Goal: Book appointment/travel/reservation

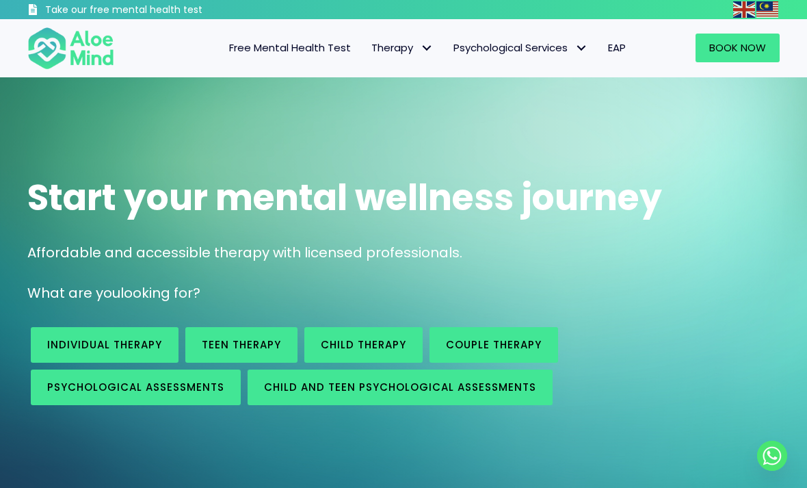
click at [734, 49] on span "Book Now" at bounding box center [737, 47] width 57 height 14
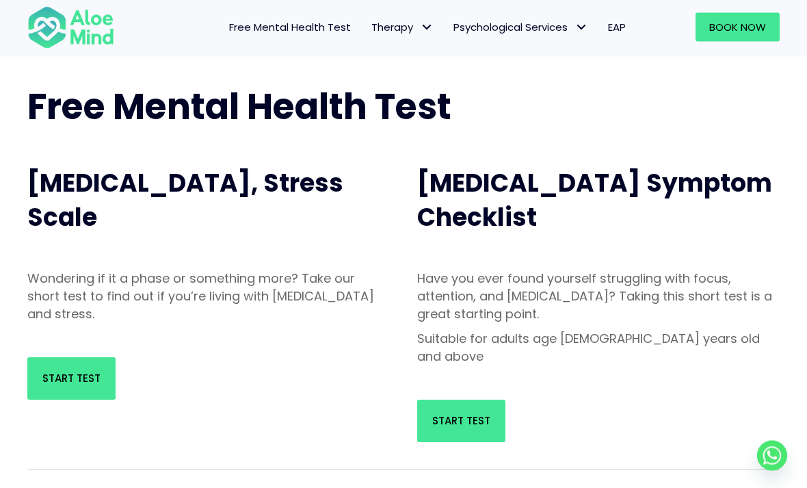
scroll to position [77, 0]
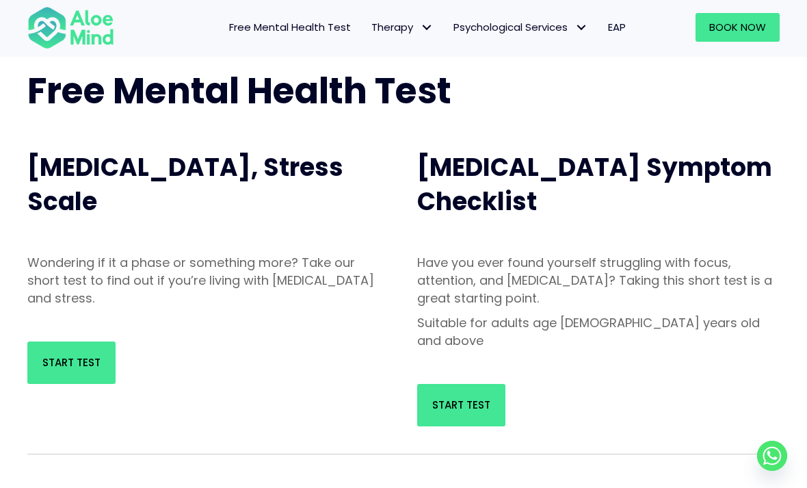
click at [64, 353] on link "Start Test" at bounding box center [71, 362] width 88 height 42
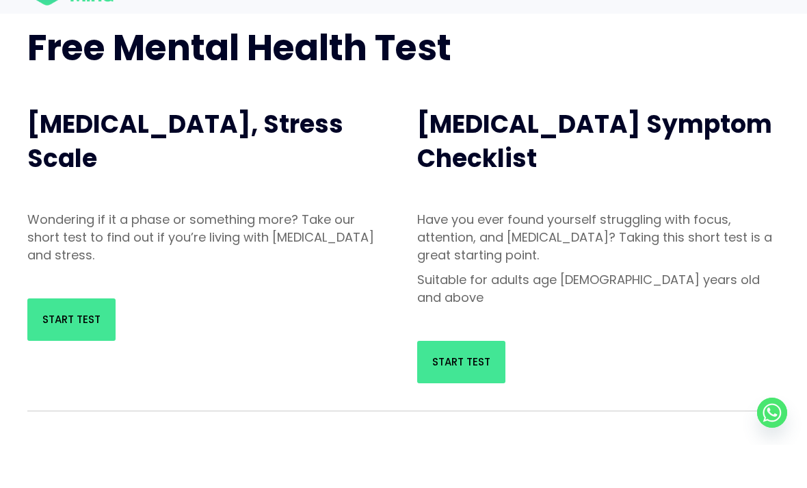
scroll to position [121, 0]
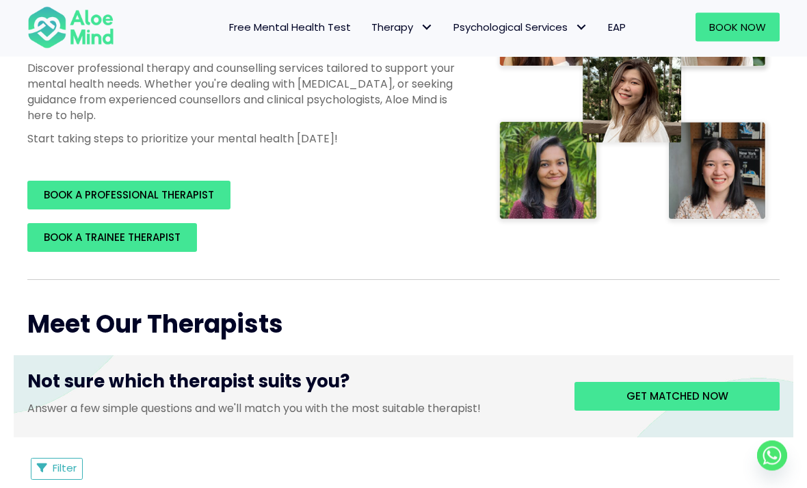
scroll to position [283, 0]
click at [64, 202] on span "BOOK A PROFESSIONAL THERAPIST" at bounding box center [129, 194] width 170 height 14
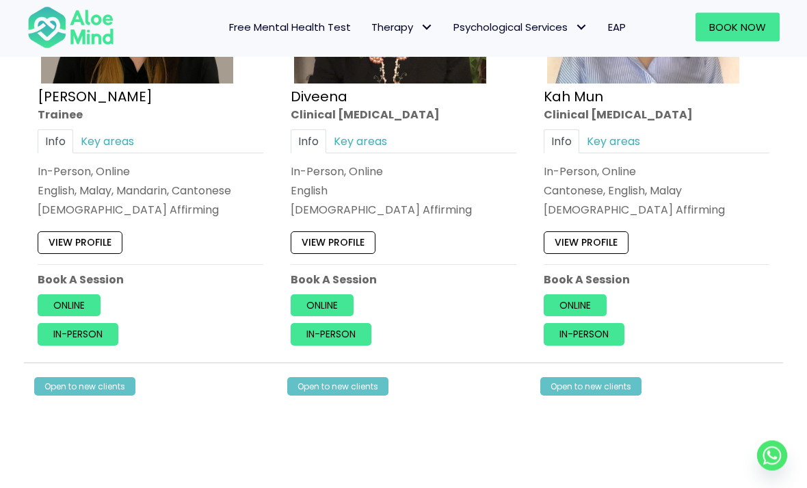
scroll to position [895, 0]
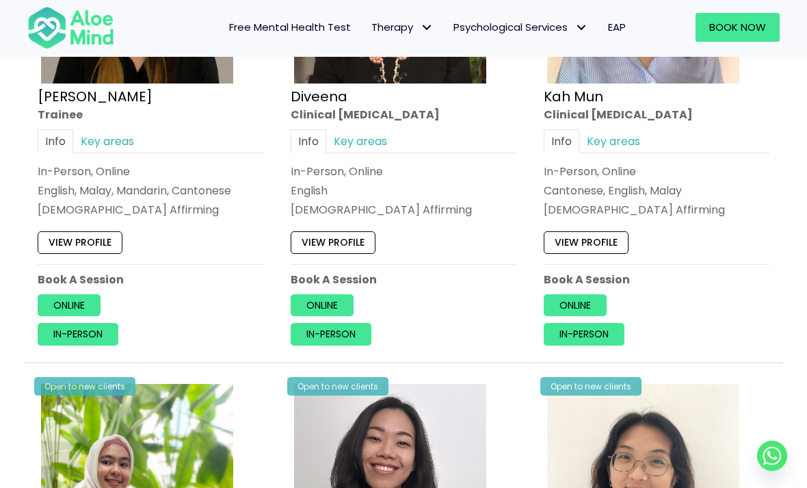
click at [395, 152] on link "Key areas" at bounding box center [360, 141] width 68 height 24
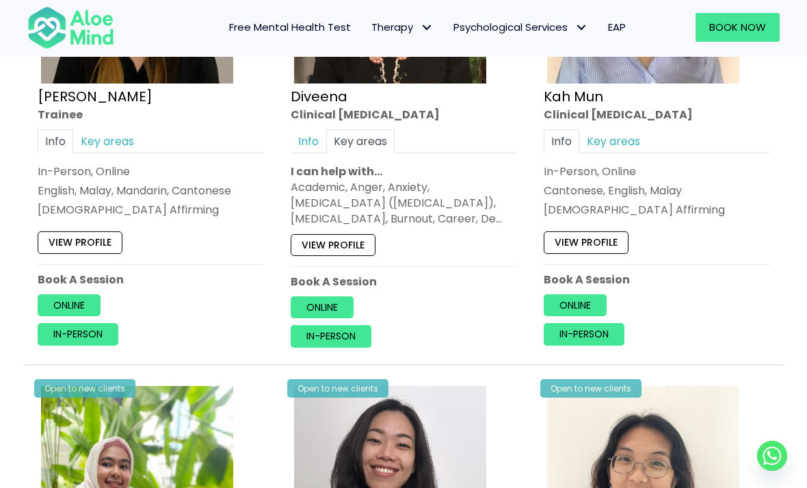
click at [326, 152] on link "Info" at bounding box center [309, 141] width 36 height 24
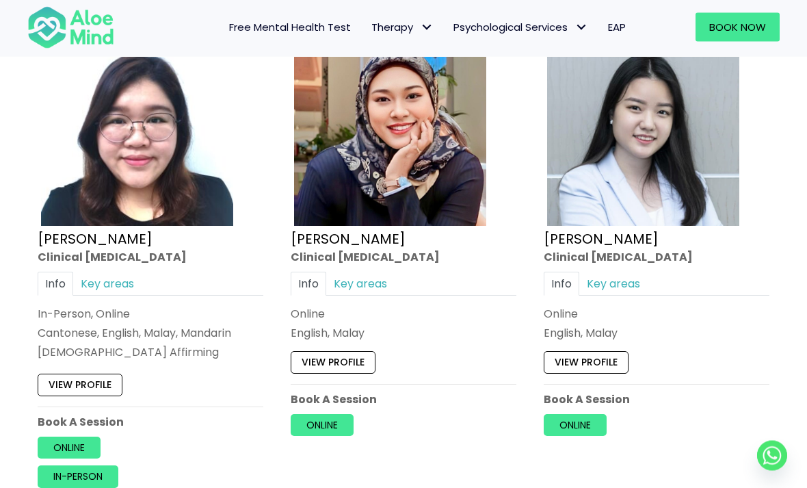
scroll to position [3702, 0]
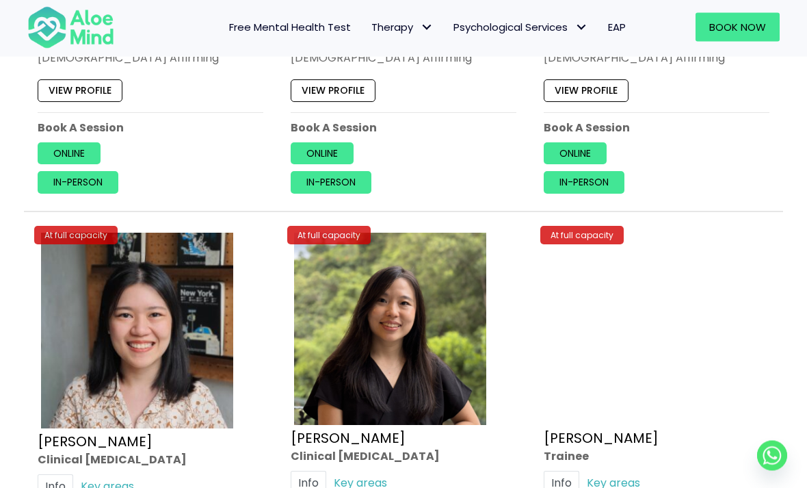
scroll to position [4511, 0]
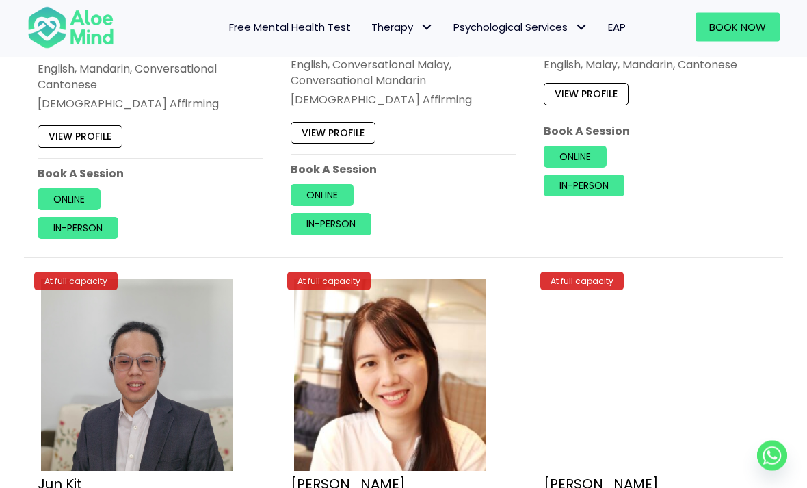
scroll to position [4980, 0]
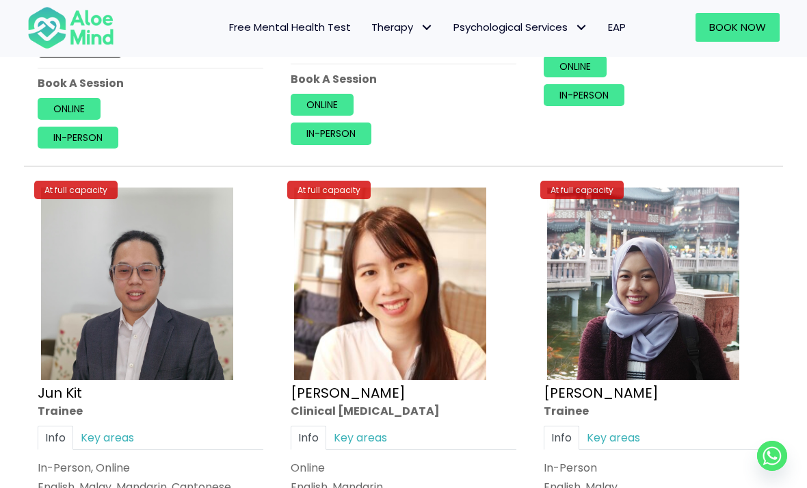
scroll to position [5097, 0]
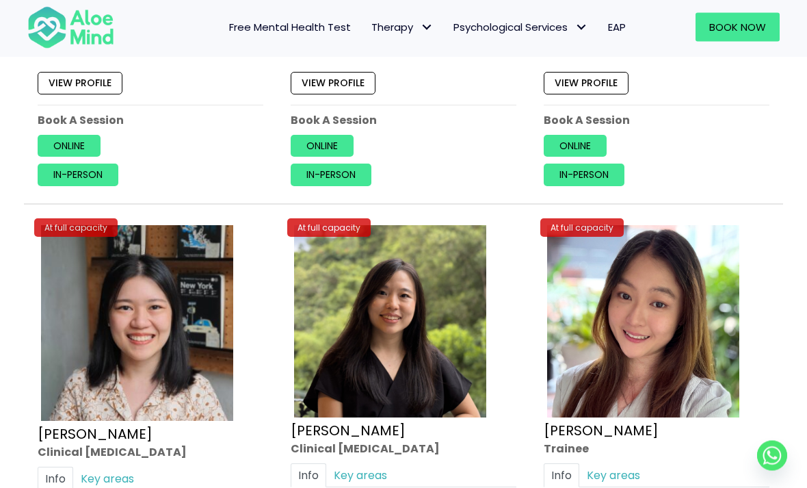
scroll to position [4543, 0]
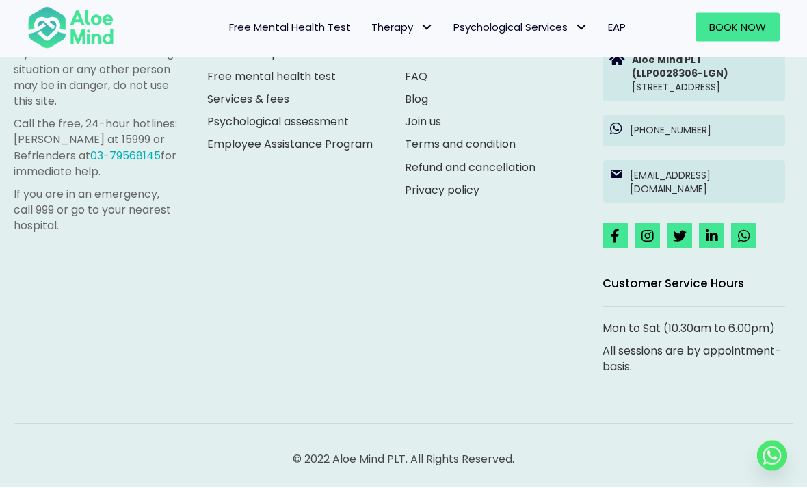
scroll to position [8136, 0]
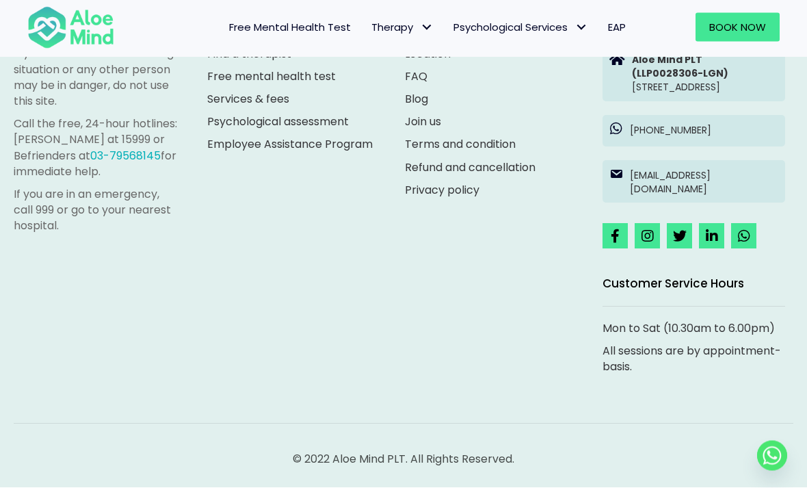
click at [235, 107] on link "Services & fees" at bounding box center [248, 100] width 82 height 16
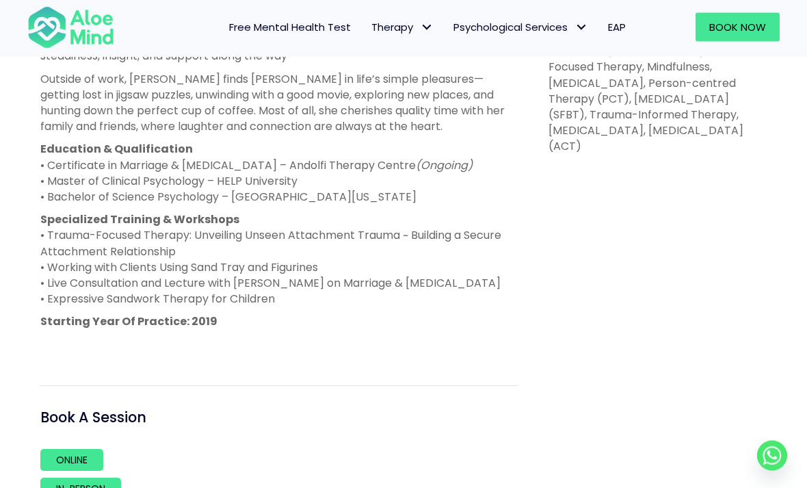
scroll to position [792, 0]
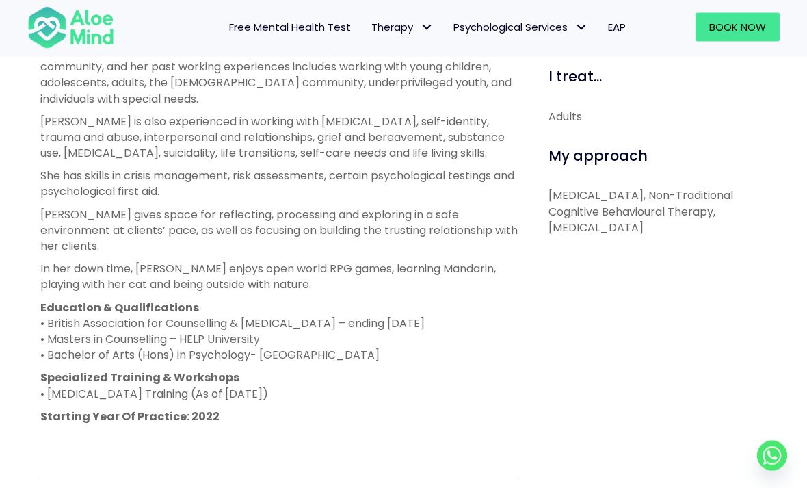
scroll to position [650, 0]
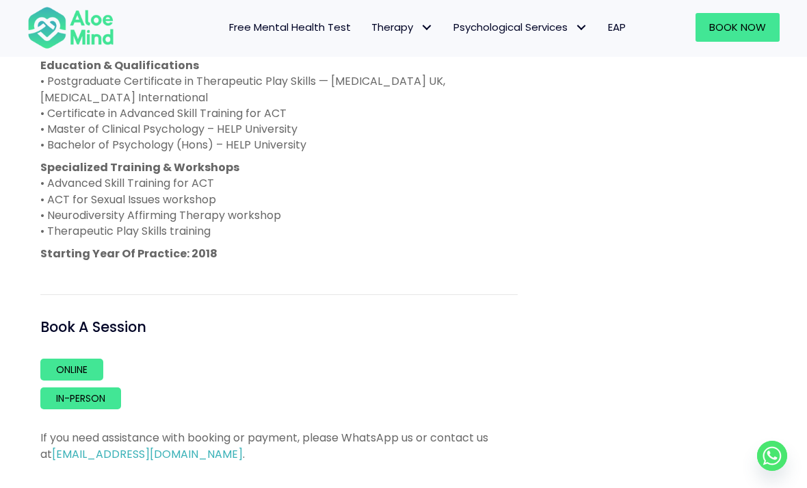
scroll to position [1125, 0]
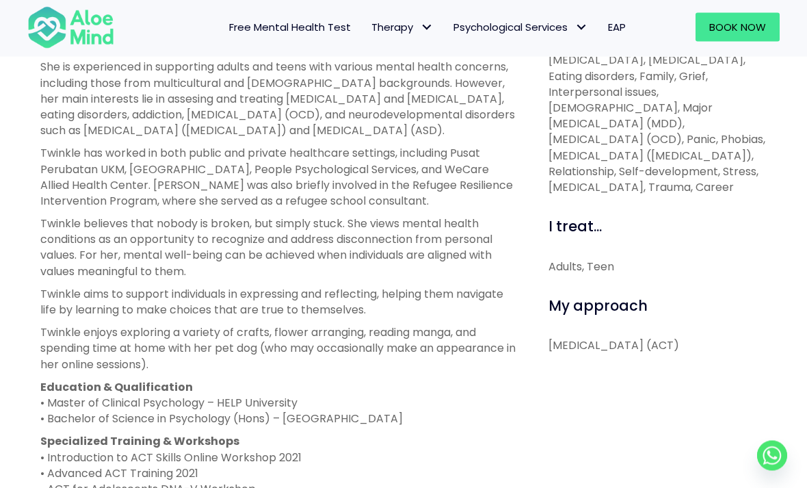
scroll to position [583, 0]
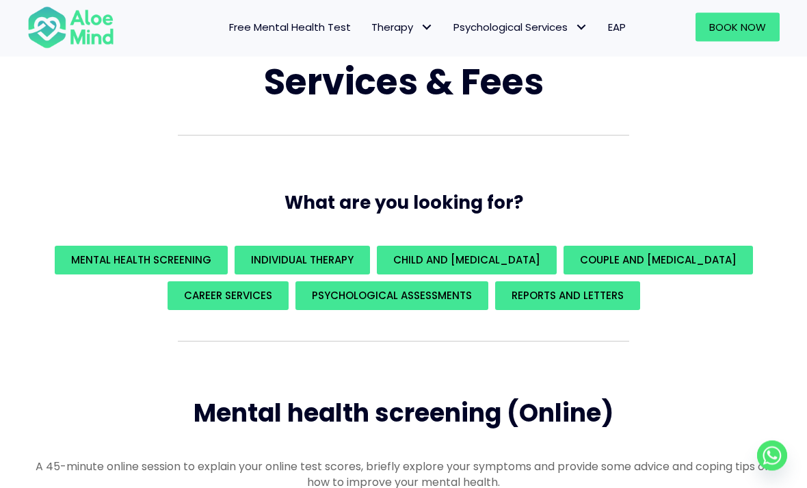
scroll to position [91, 0]
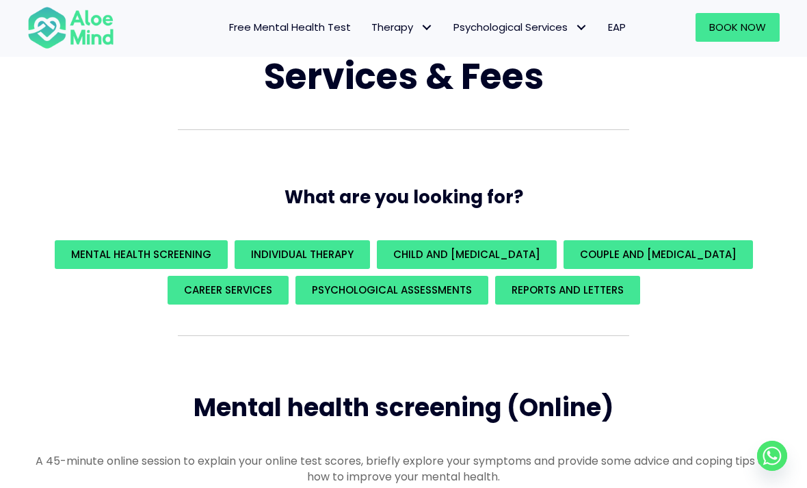
click at [342, 248] on span "Individual Therapy" at bounding box center [302, 254] width 103 height 14
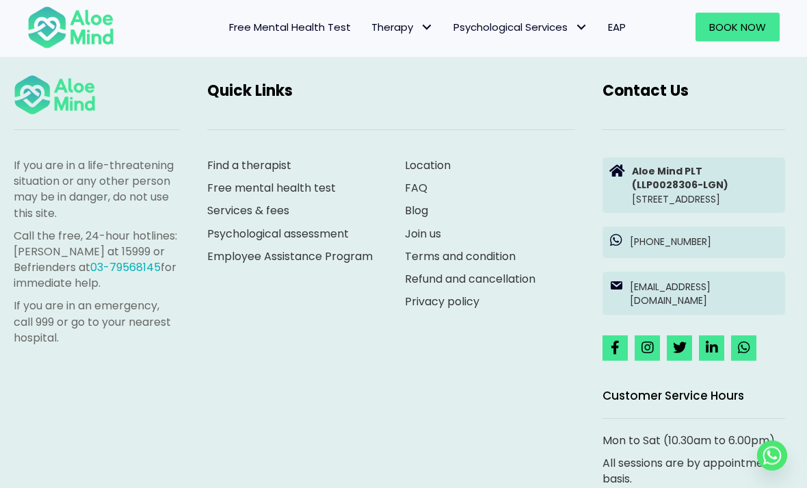
scroll to position [3853, 0]
click at [0, 0] on span "Individual therapy" at bounding box center [0, 0] width 0 height 0
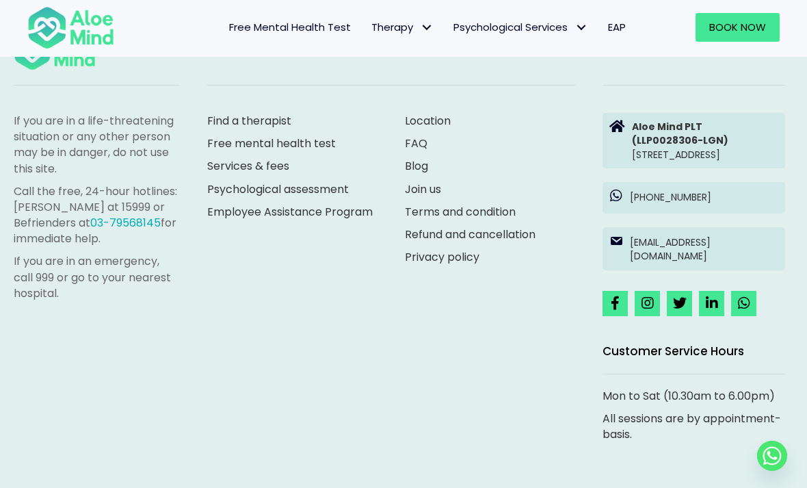
scroll to position [840, 0]
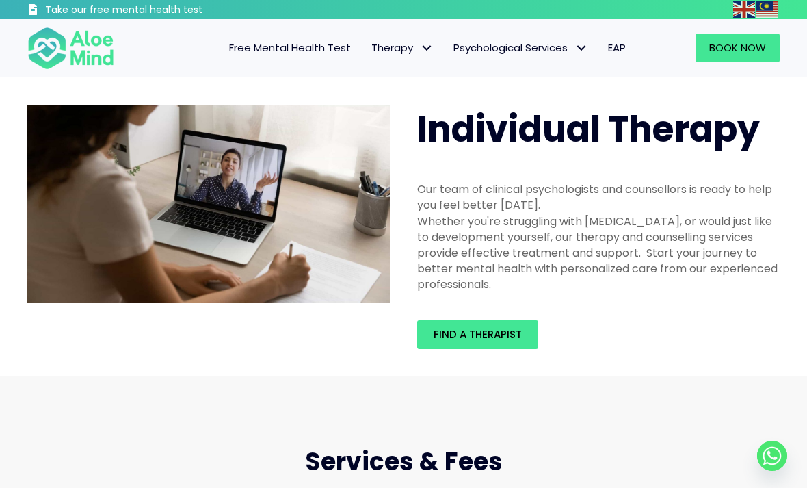
click at [0, 0] on span "Adult Psychological Assessments" at bounding box center [0, 0] width 0 height 0
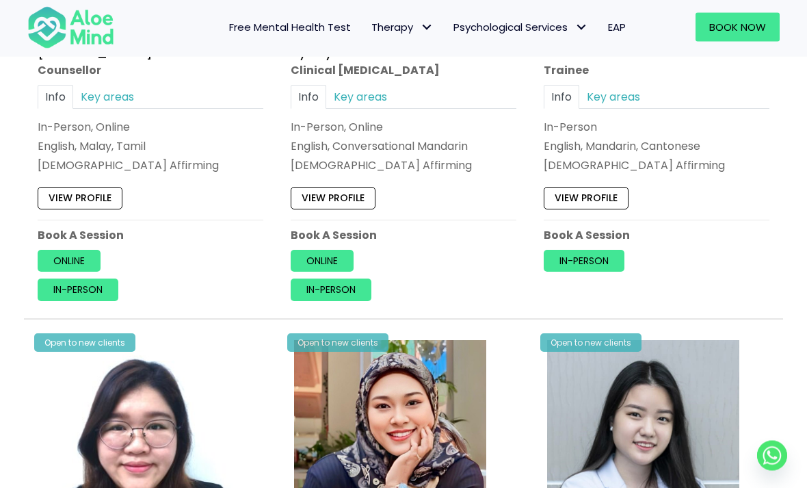
scroll to position [3095, 0]
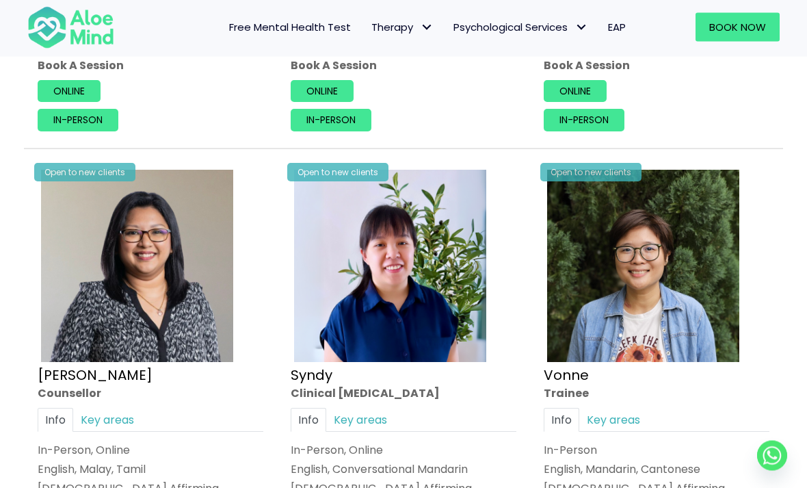
click at [617, 30] on span "EAP" at bounding box center [617, 27] width 18 height 14
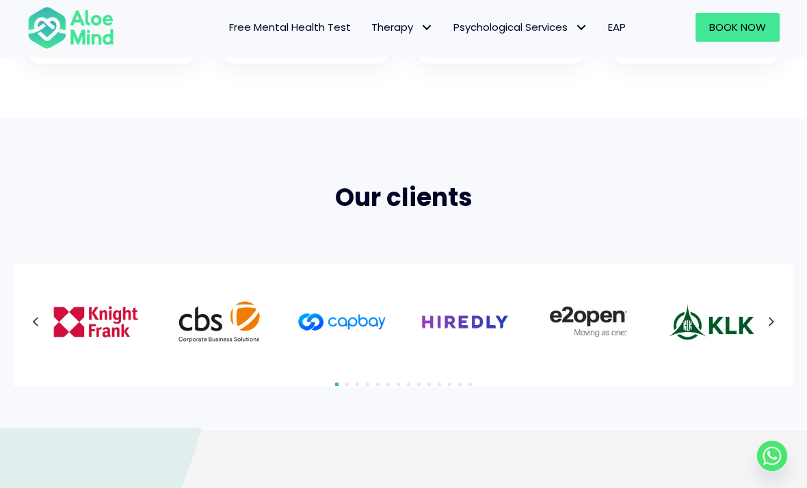
scroll to position [786, 0]
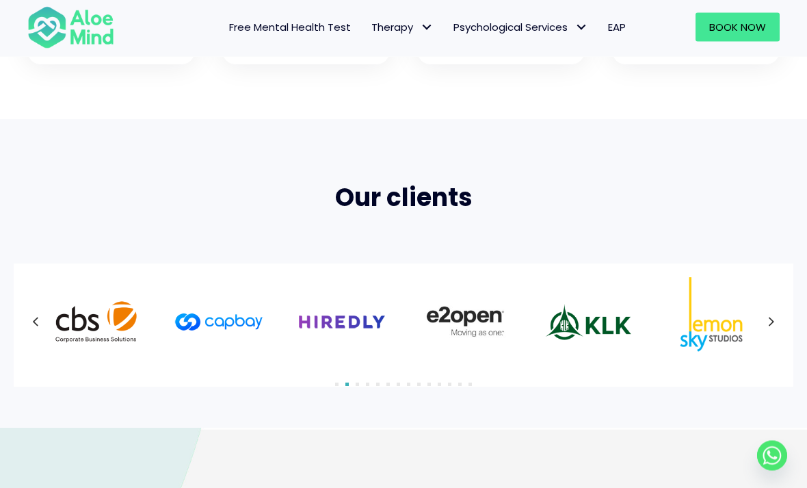
click at [754, 317] on img "Slide 7 of 5" at bounding box center [711, 322] width 89 height 89
click at [764, 319] on button "Next" at bounding box center [771, 322] width 25 height 25
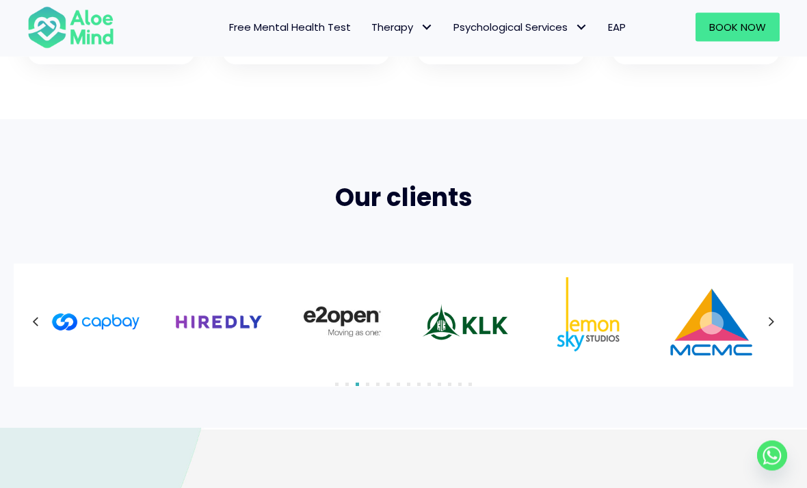
click at [764, 324] on button "Next" at bounding box center [771, 322] width 25 height 25
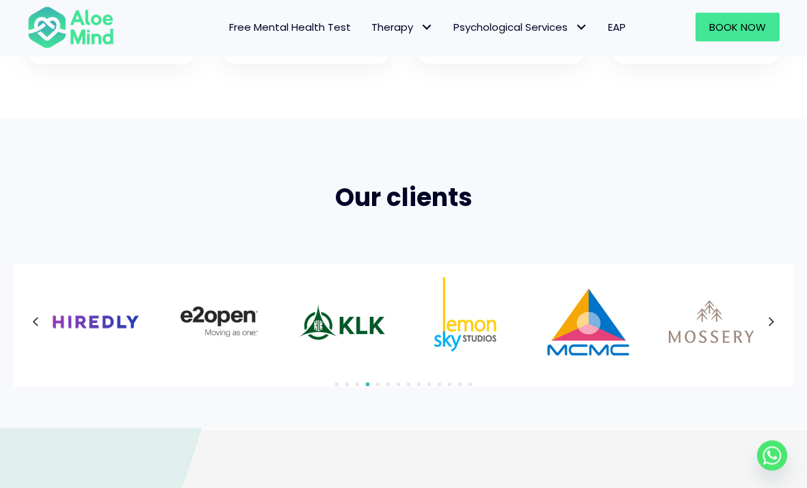
click at [764, 321] on button "Next" at bounding box center [771, 322] width 25 height 25
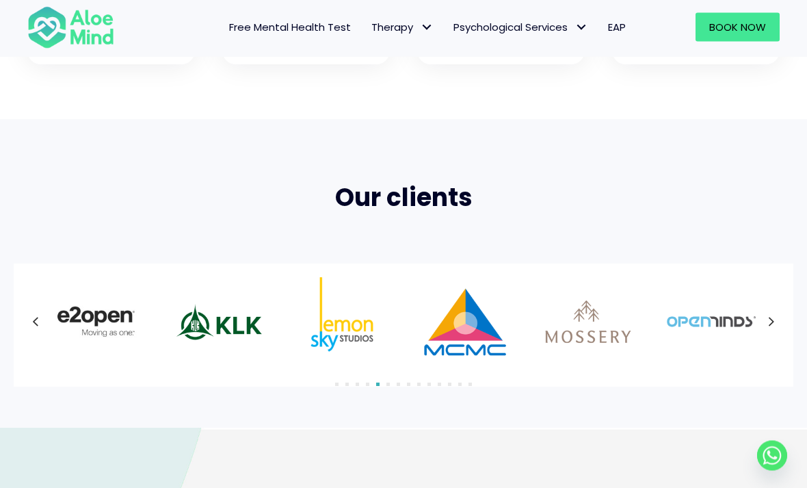
click at [762, 319] on button "Next" at bounding box center [771, 322] width 25 height 25
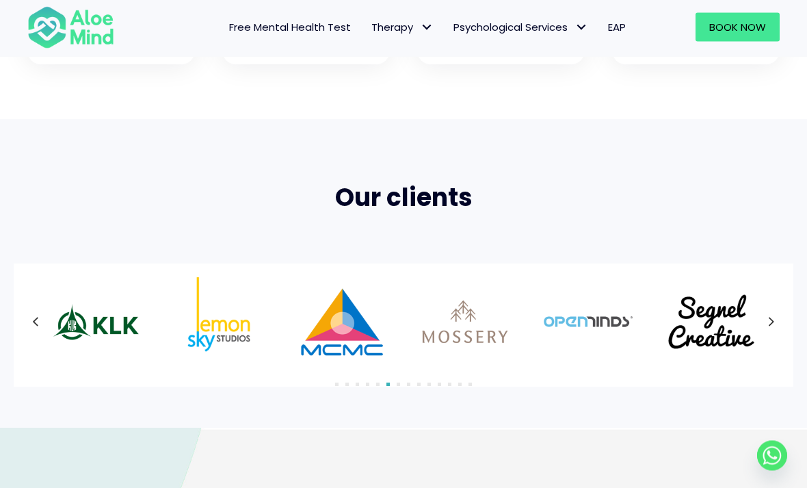
click at [763, 317] on button "Next" at bounding box center [771, 322] width 25 height 25
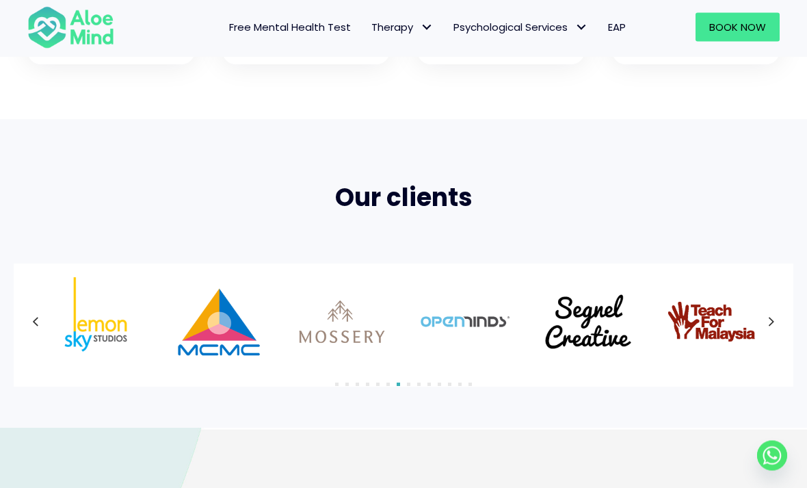
click at [760, 318] on button "Next" at bounding box center [771, 322] width 25 height 25
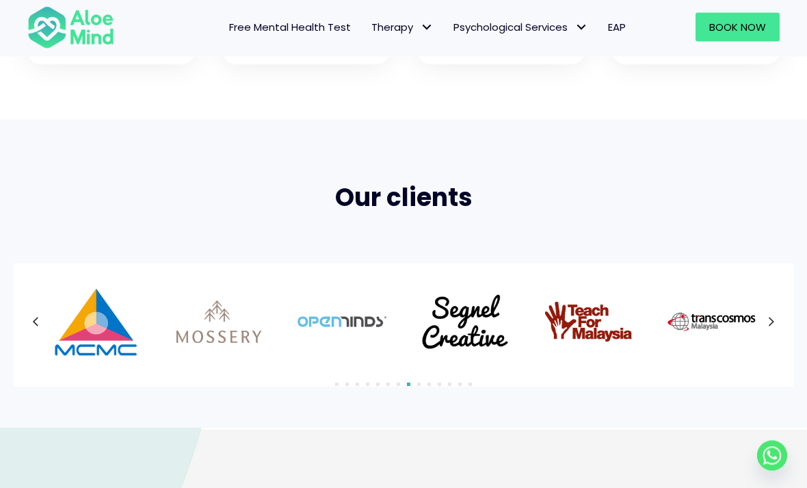
click at [768, 319] on icon at bounding box center [771, 322] width 7 height 18
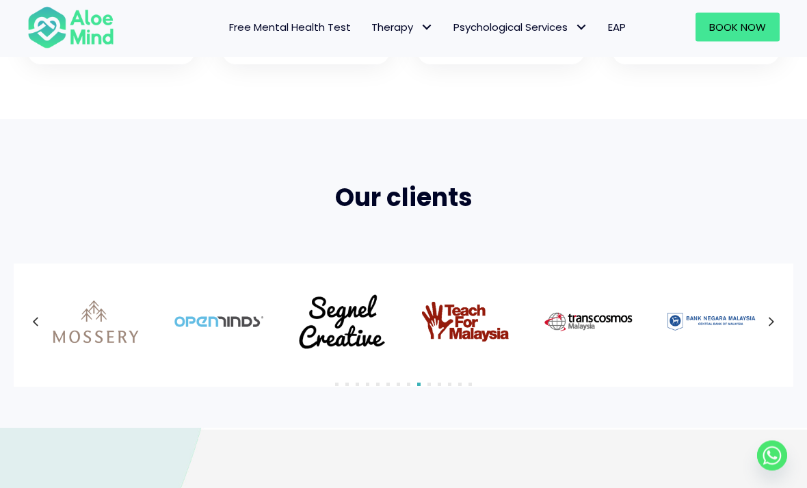
click at [768, 322] on icon at bounding box center [771, 322] width 7 height 18
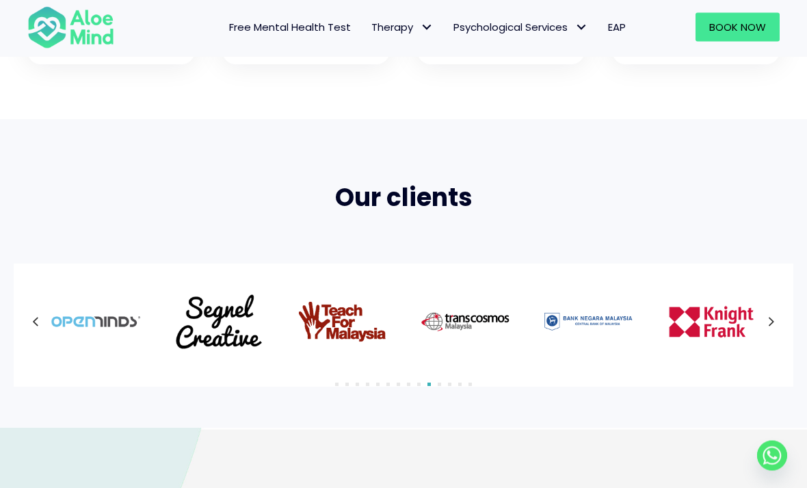
click at [766, 321] on button "Next" at bounding box center [771, 322] width 25 height 25
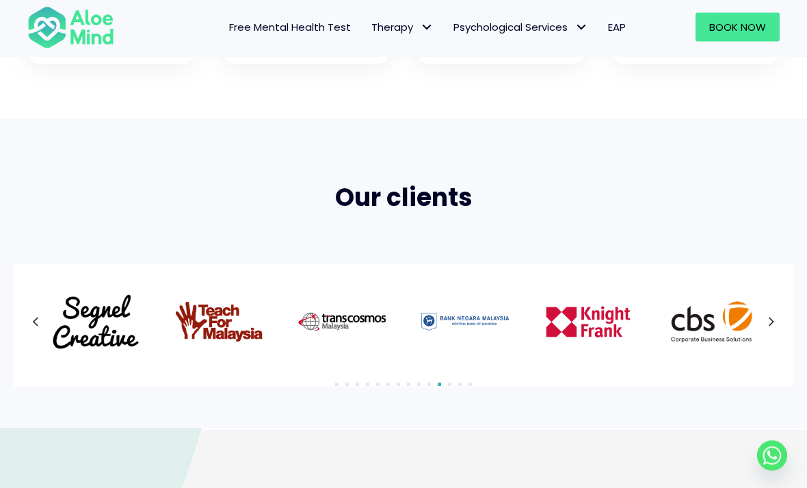
click at [764, 321] on button "Next" at bounding box center [771, 322] width 25 height 25
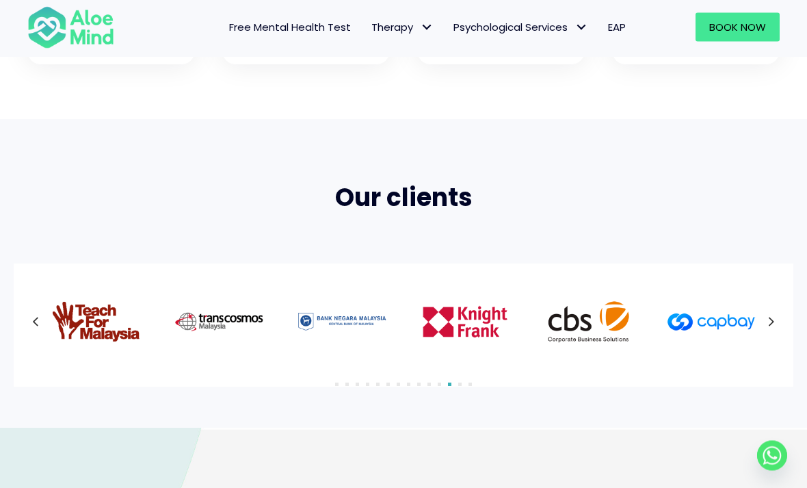
click at [763, 313] on button "Next" at bounding box center [771, 322] width 25 height 25
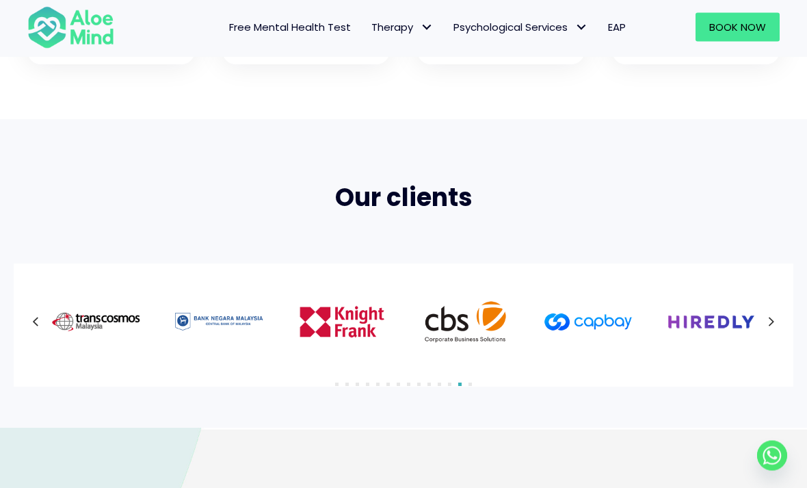
click at [762, 322] on button "Next" at bounding box center [771, 322] width 25 height 25
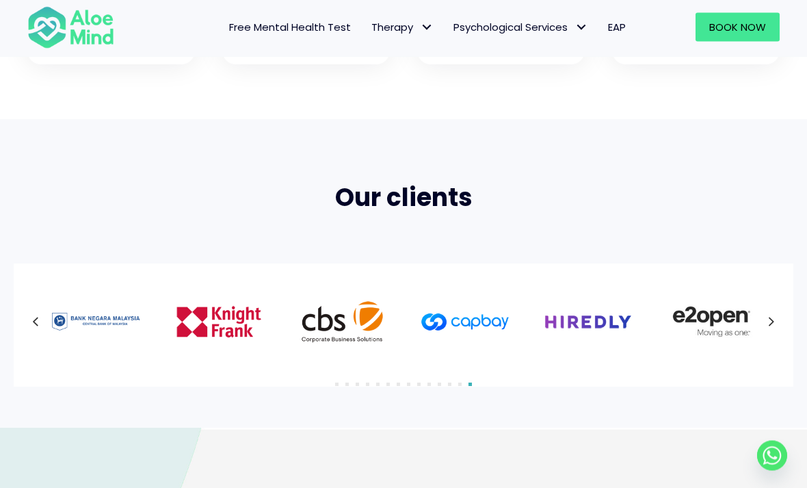
click at [762, 319] on button "Next" at bounding box center [771, 322] width 25 height 25
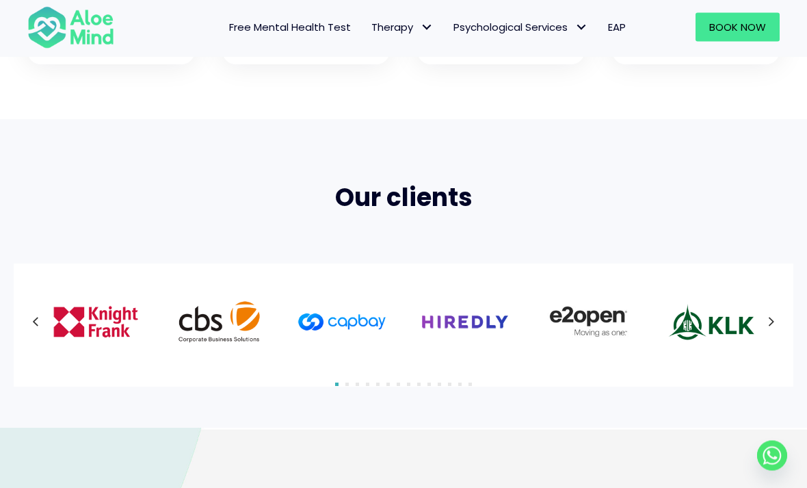
click at [762, 315] on button "Next" at bounding box center [771, 322] width 25 height 25
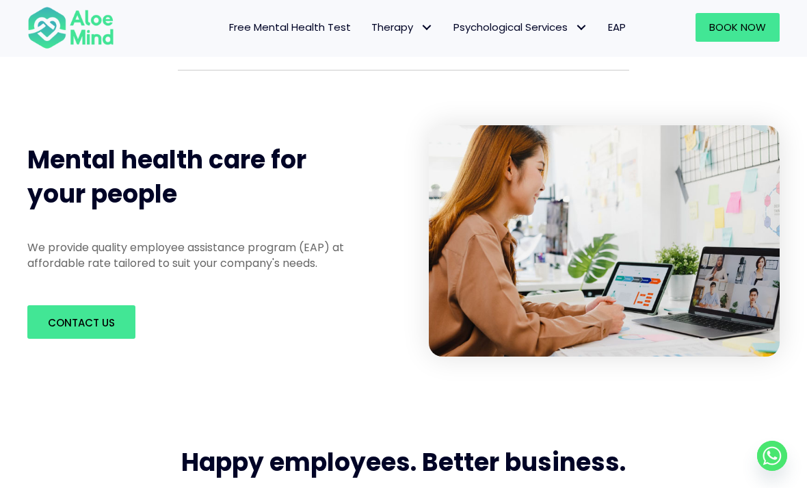
scroll to position [143, 0]
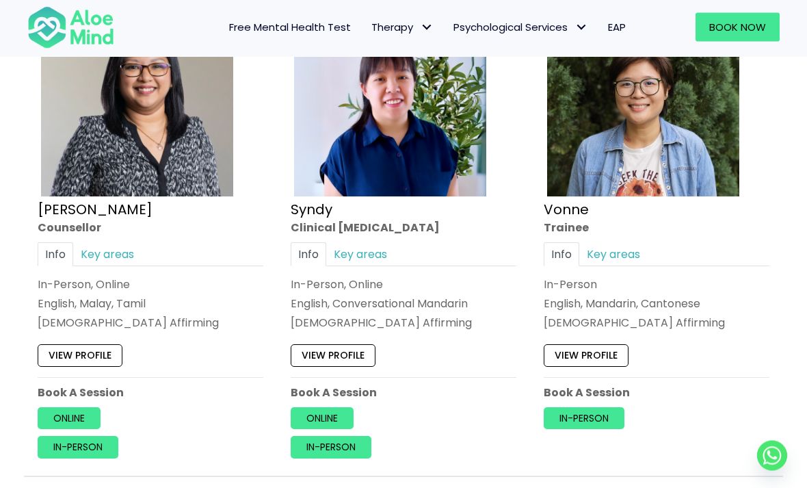
scroll to position [3261, 0]
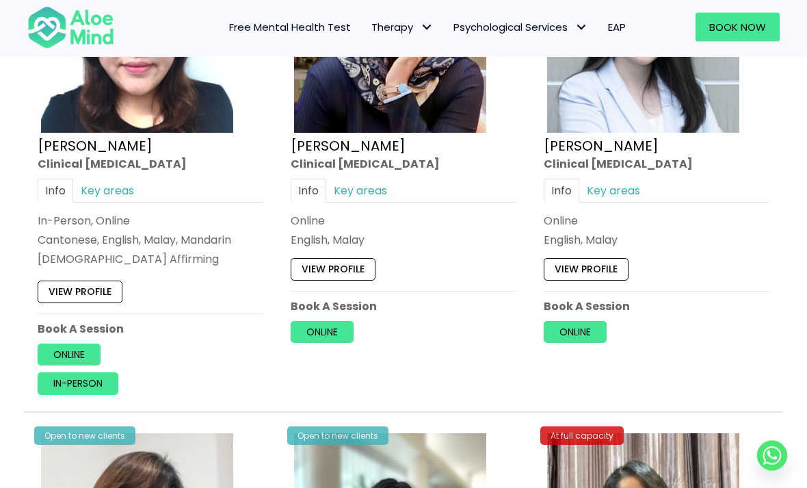
scroll to position [3817, 0]
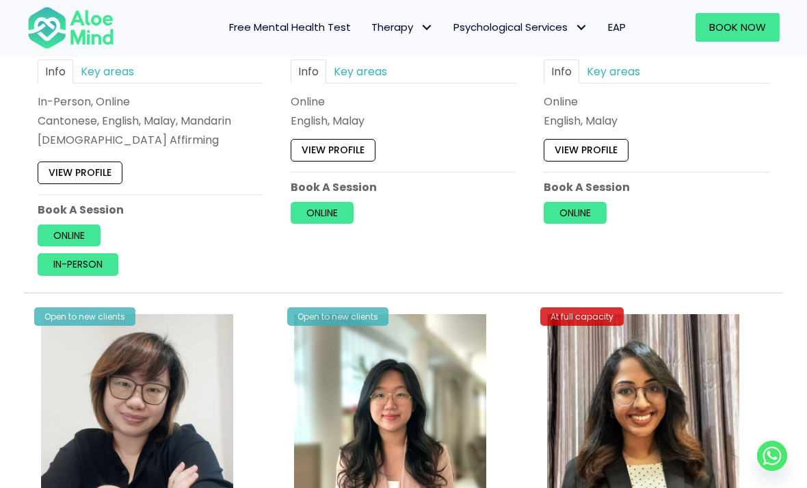
scroll to position [3943, 0]
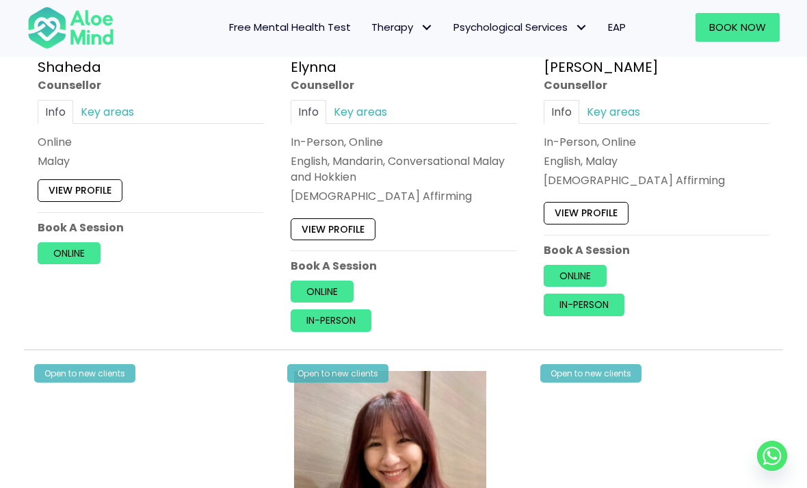
scroll to position [1419, 0]
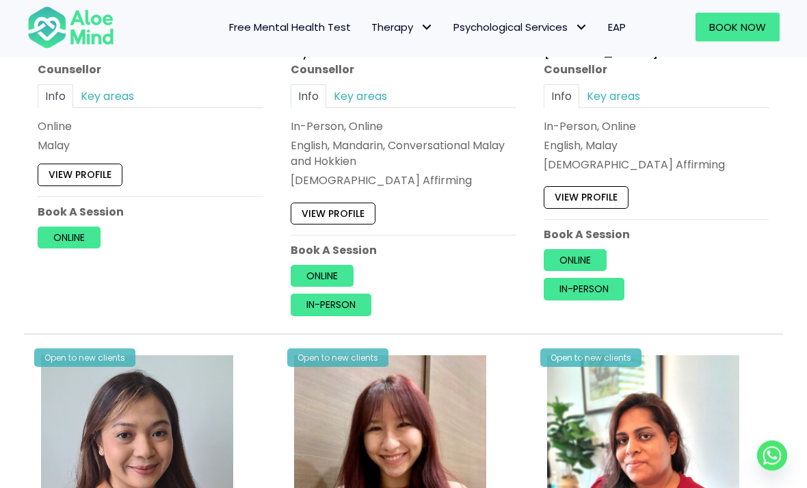
scroll to position [1474, 0]
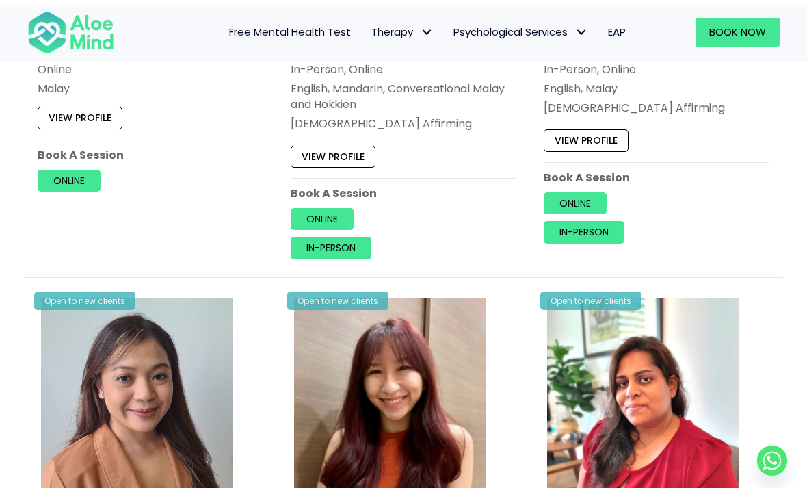
scroll to position [1491, 0]
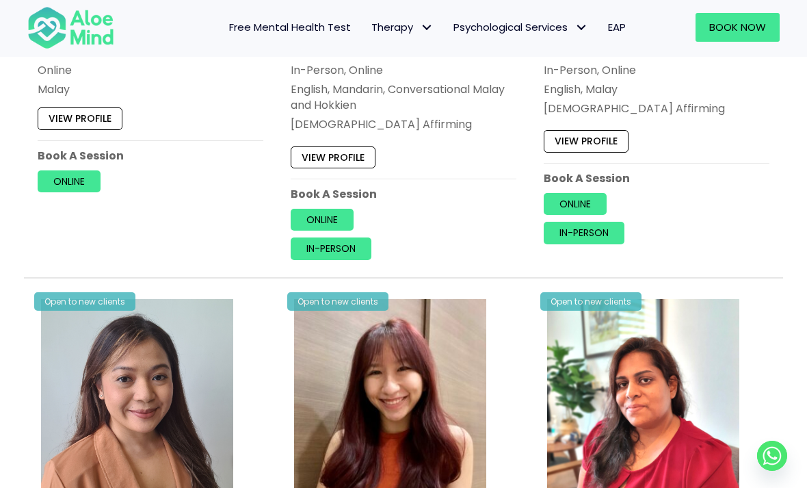
click at [142, 52] on link "Key areas" at bounding box center [107, 40] width 68 height 24
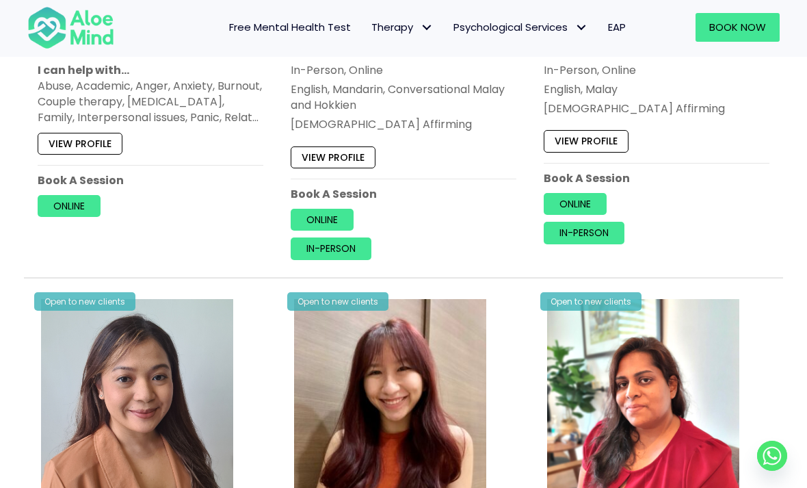
click at [122, 155] on link "View profile" at bounding box center [80, 144] width 85 height 22
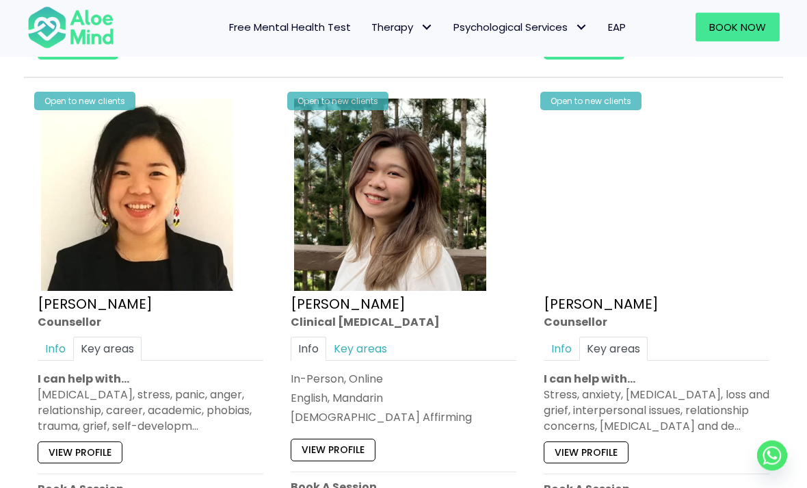
scroll to position [2184, 0]
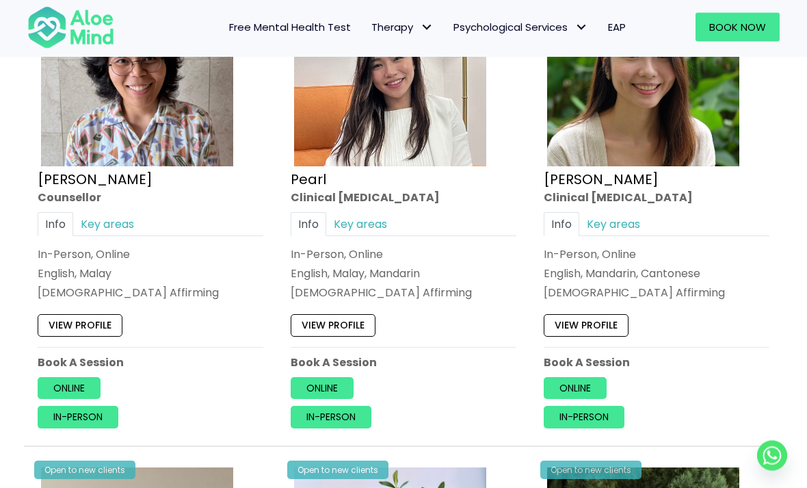
scroll to position [2801, 0]
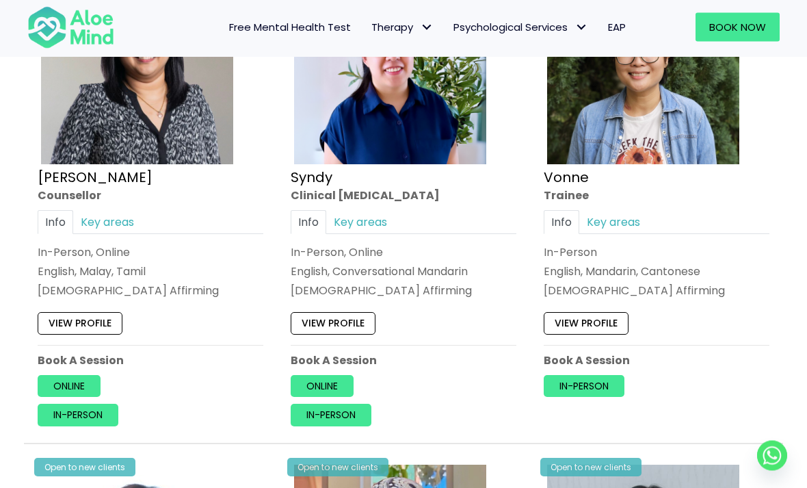
scroll to position [3296, 0]
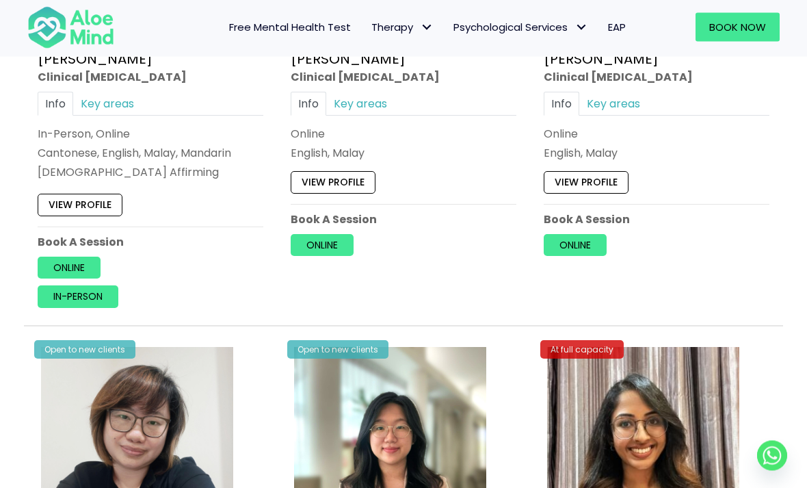
scroll to position [3908, 0]
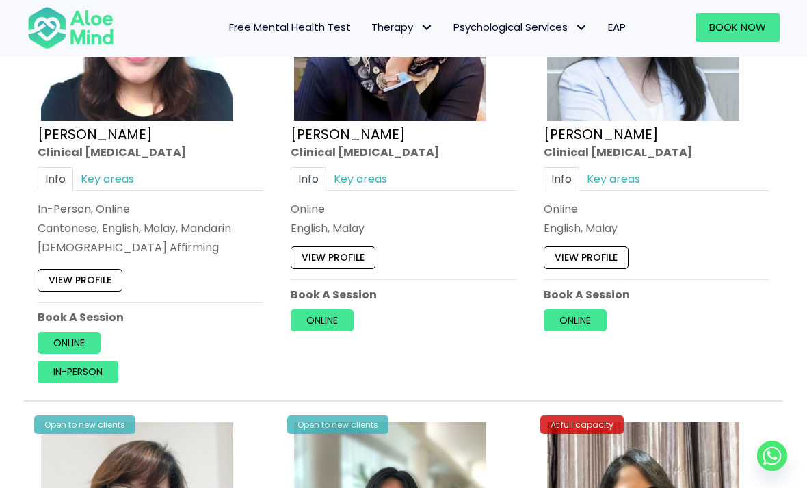
scroll to position [3830, 0]
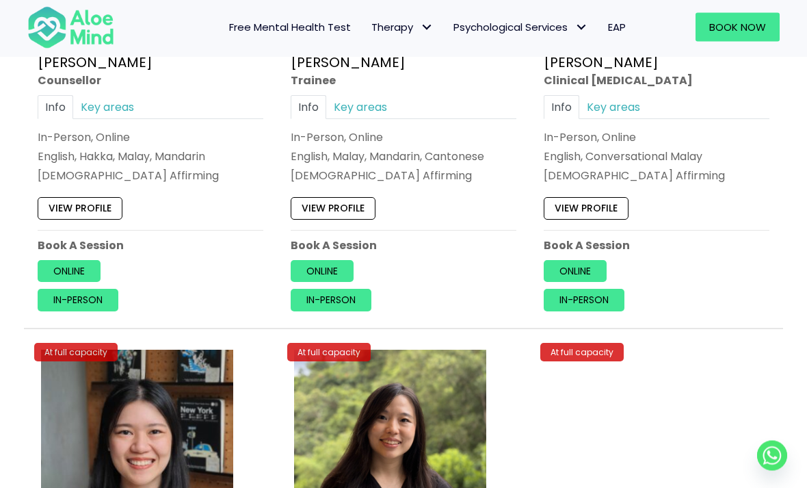
scroll to position [4398, 0]
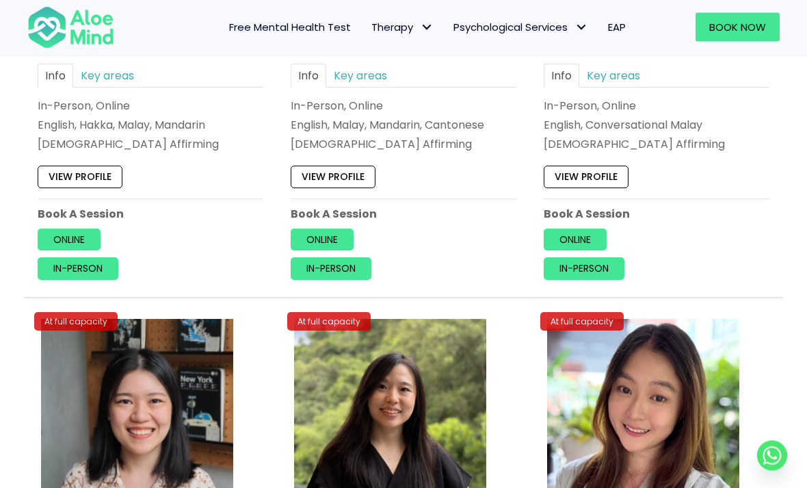
scroll to position [4431, 0]
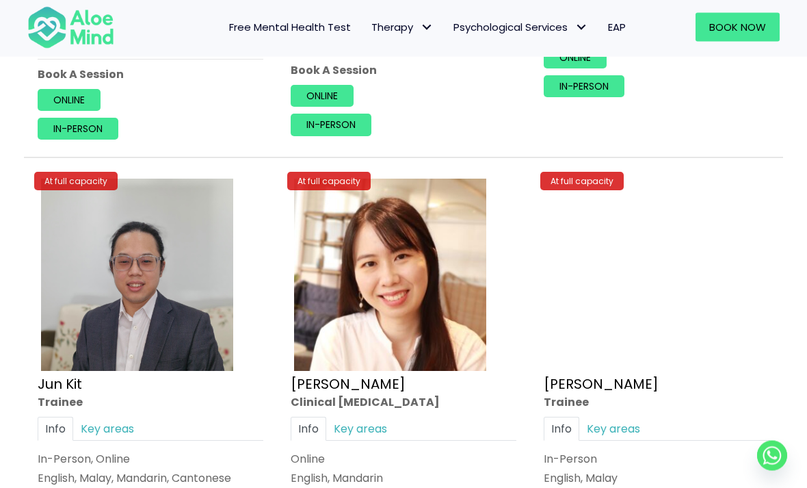
scroll to position [5090, 0]
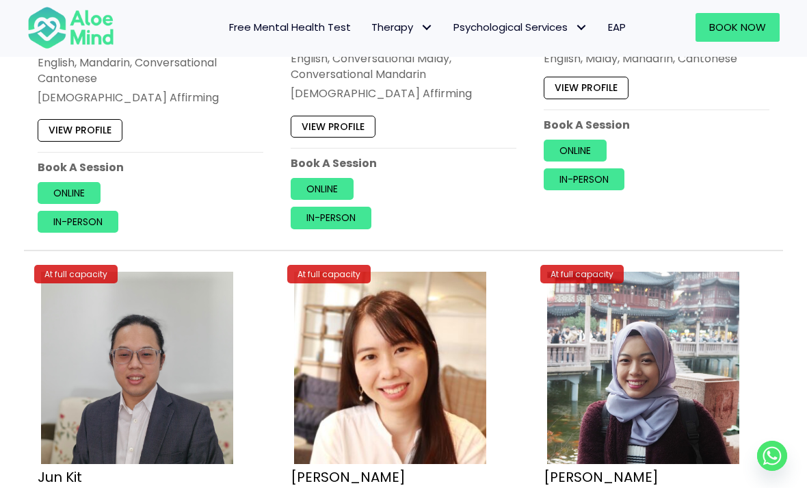
scroll to position [5003, 0]
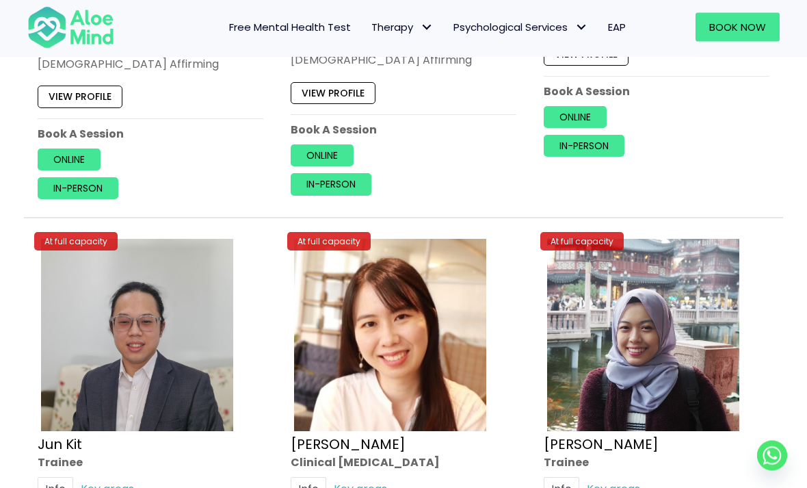
scroll to position [5058, 0]
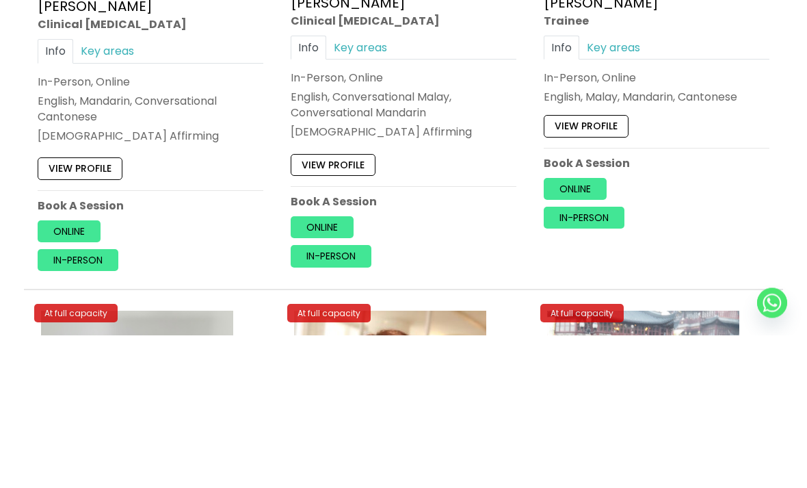
scroll to position [5050, 0]
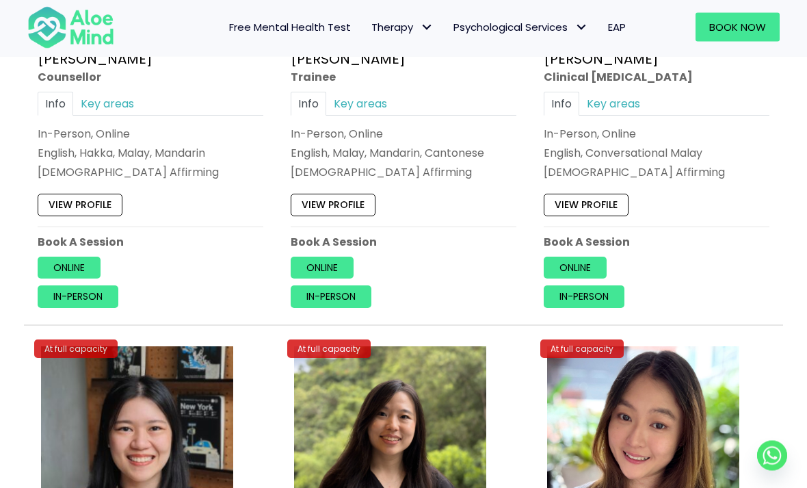
scroll to position [4438, 0]
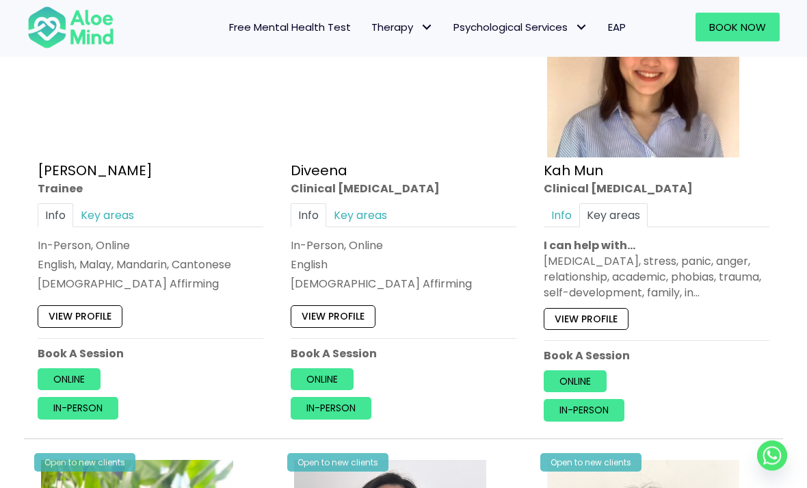
scroll to position [813, 0]
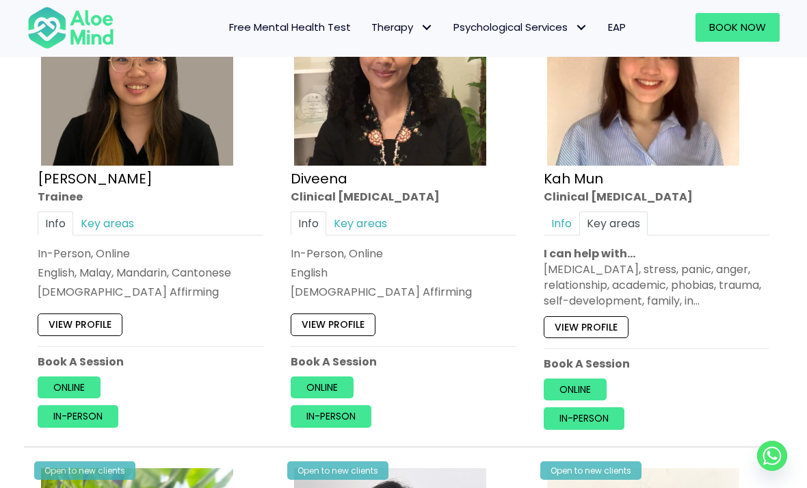
click at [29, 124] on div "Open to new clients Xin Yi Trainee Info Key areas In-Person, Online English, Ma…" at bounding box center [150, 199] width 246 height 478
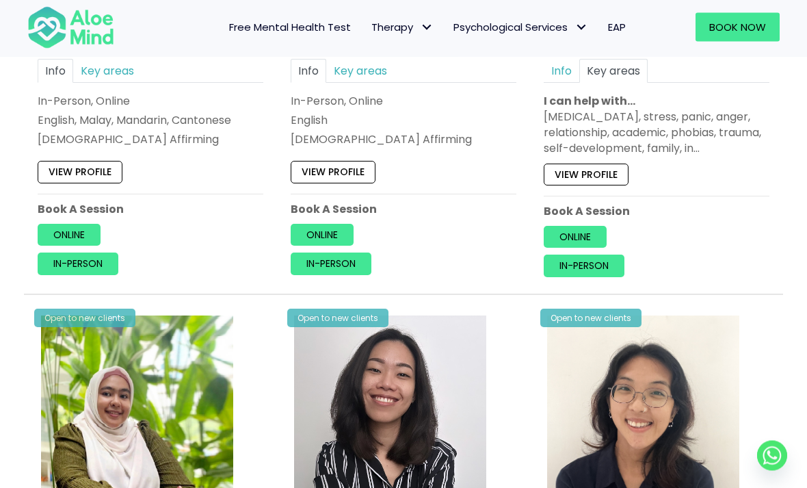
scroll to position [965, 0]
click at [106, 82] on link "Key areas" at bounding box center [107, 70] width 68 height 24
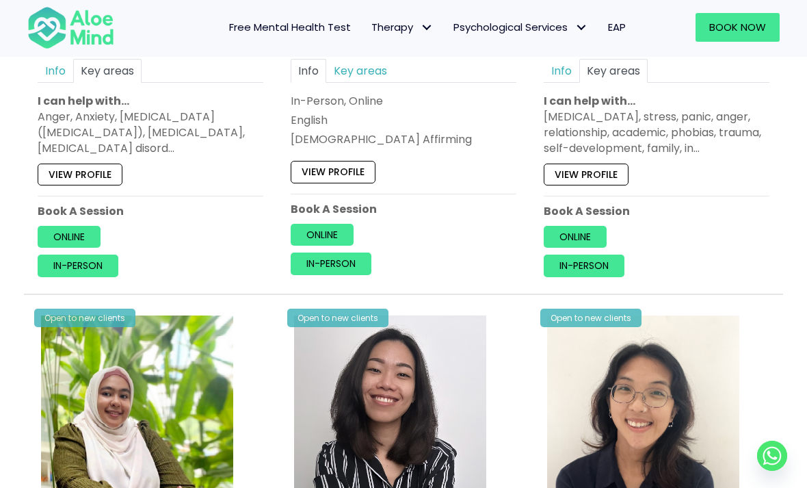
click at [49, 82] on link "Info" at bounding box center [56, 70] width 36 height 24
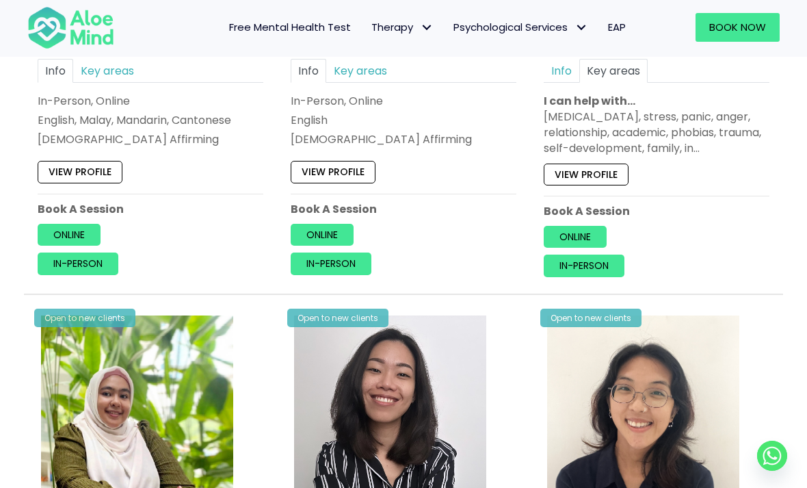
click at [64, 245] on link "Online" at bounding box center [69, 235] width 63 height 22
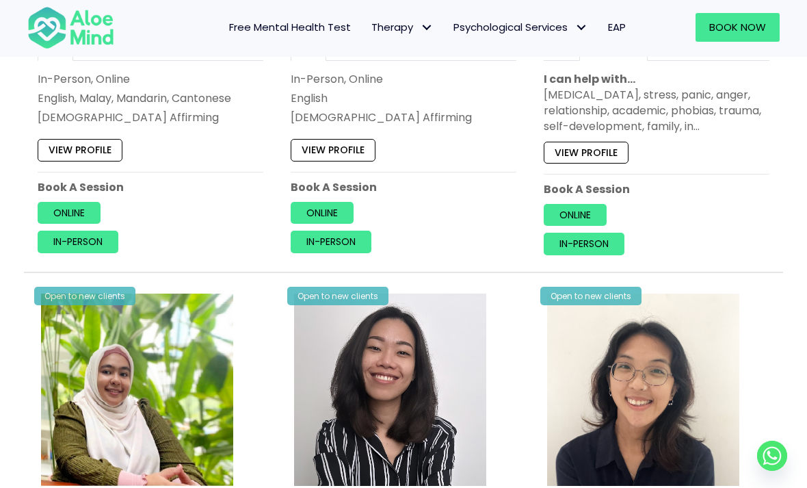
click at [111, 60] on link "Key areas" at bounding box center [107, 48] width 68 height 24
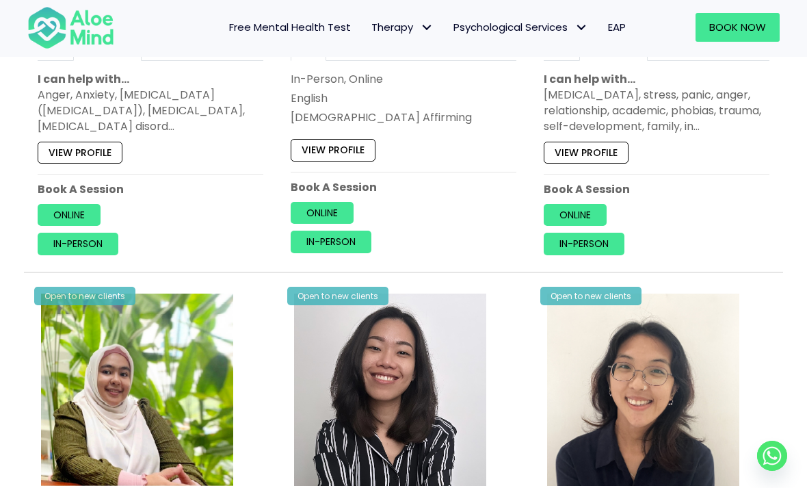
click at [67, 163] on link "View profile" at bounding box center [80, 152] width 85 height 22
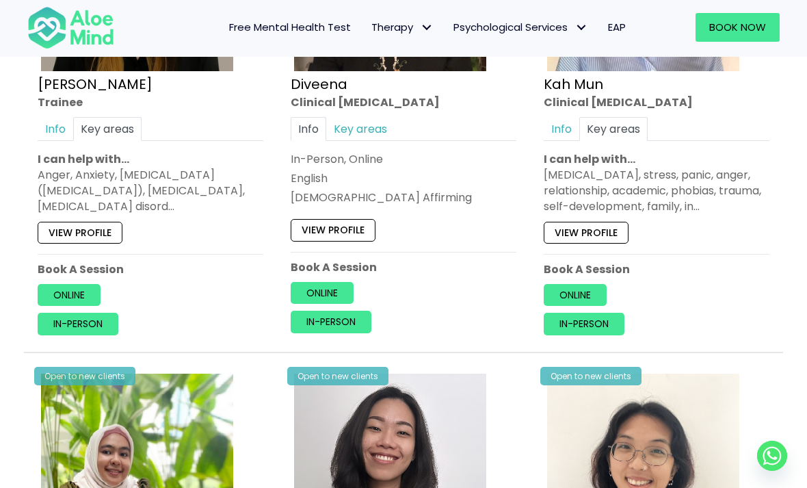
scroll to position [910, 0]
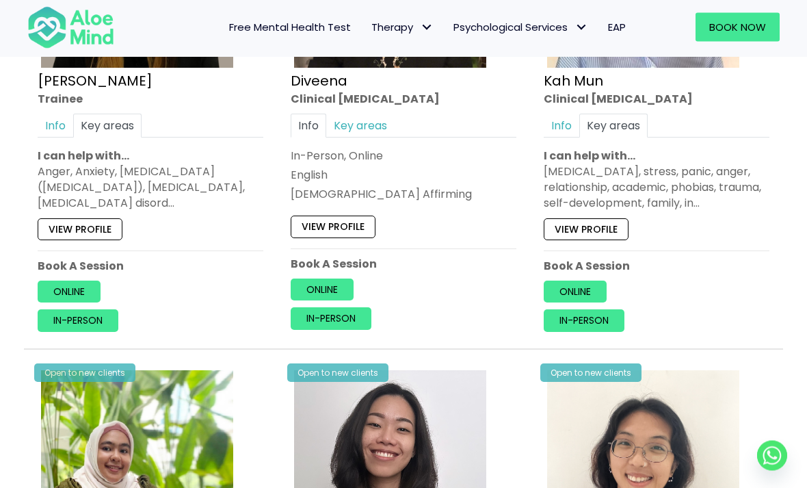
click at [375, 238] on link "View profile" at bounding box center [333, 227] width 85 height 22
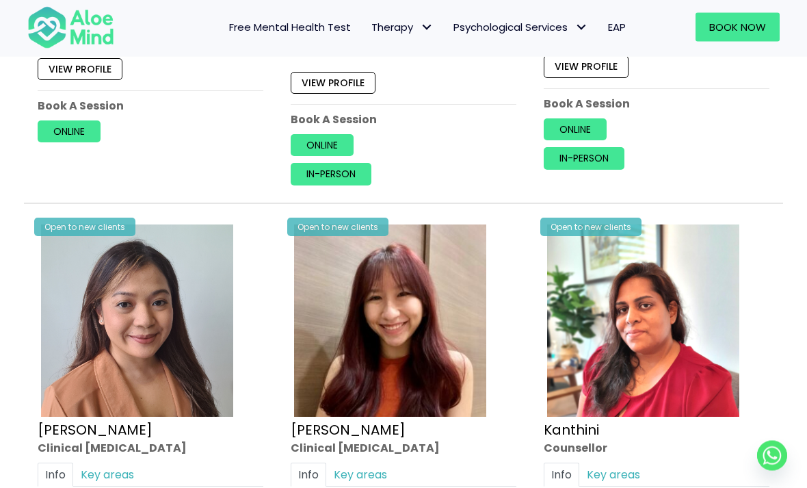
scroll to position [1565, 0]
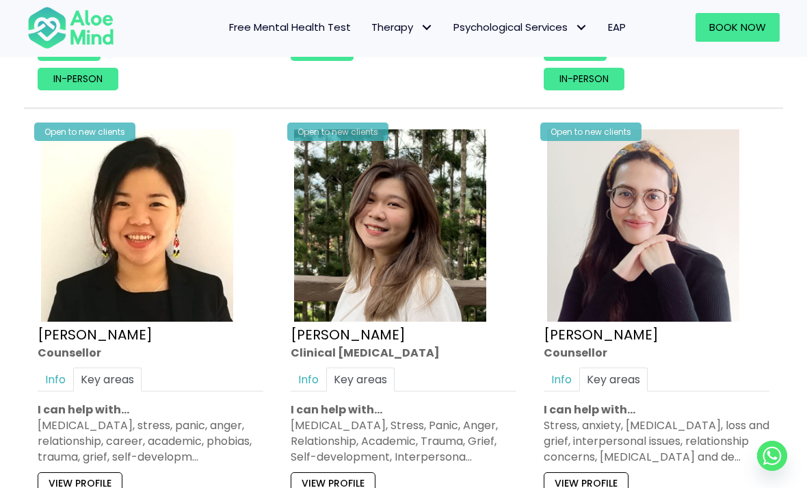
scroll to position [2154, 0]
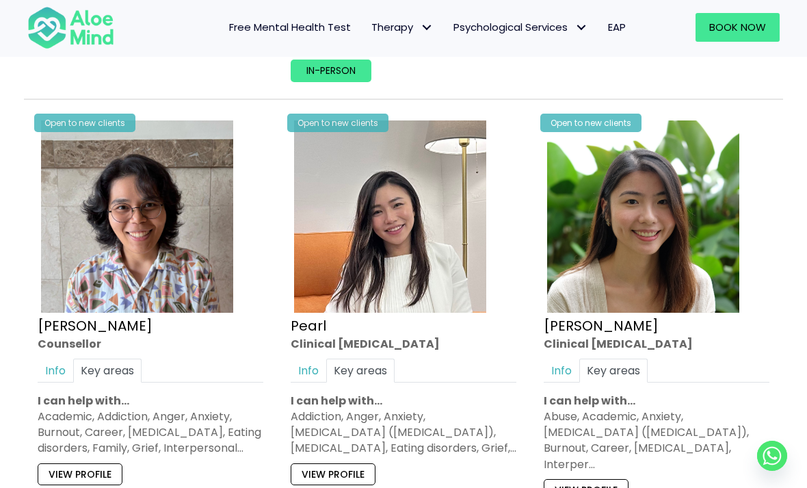
scroll to position [2655, 0]
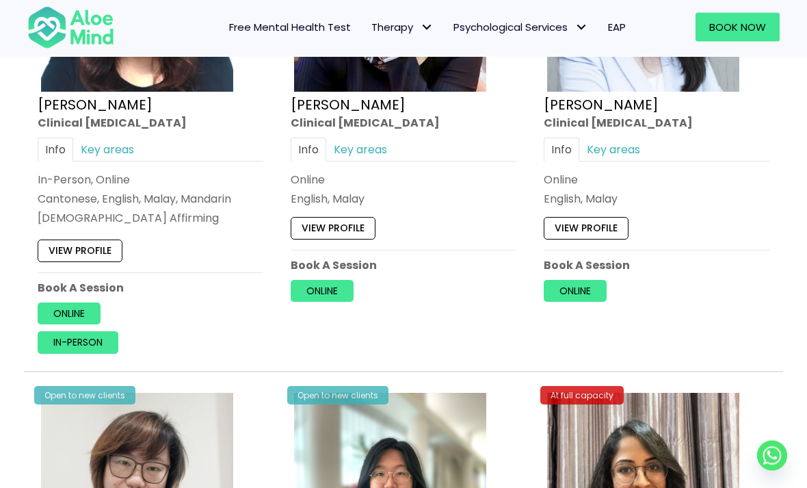
scroll to position [3899, 0]
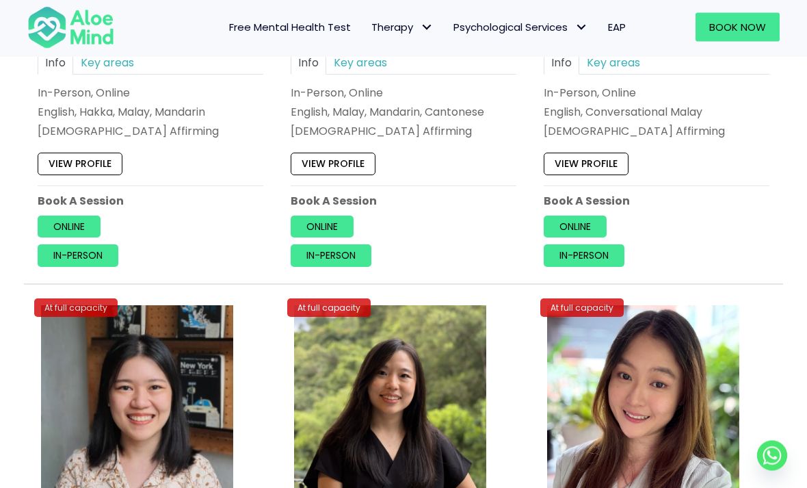
scroll to position [4472, 0]
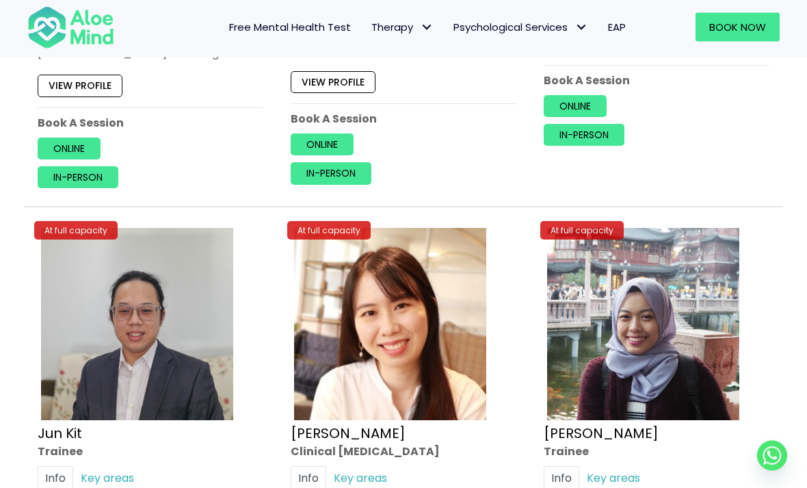
scroll to position [5069, 0]
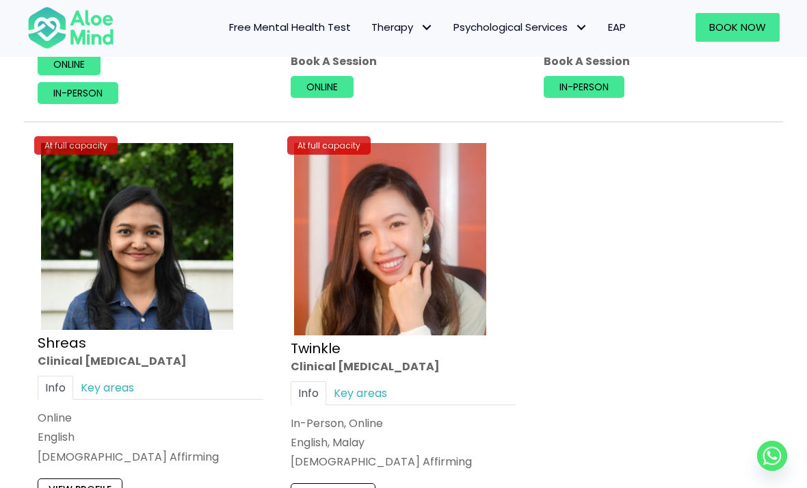
scroll to position [5631, 0]
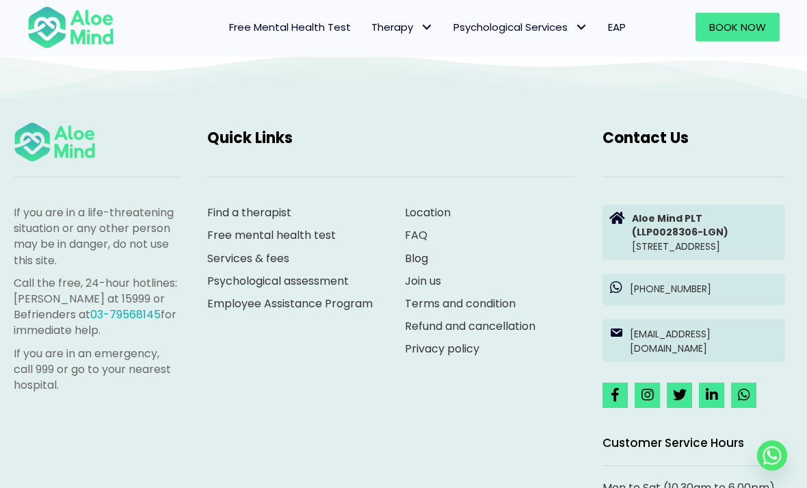
scroll to position [6255, 0]
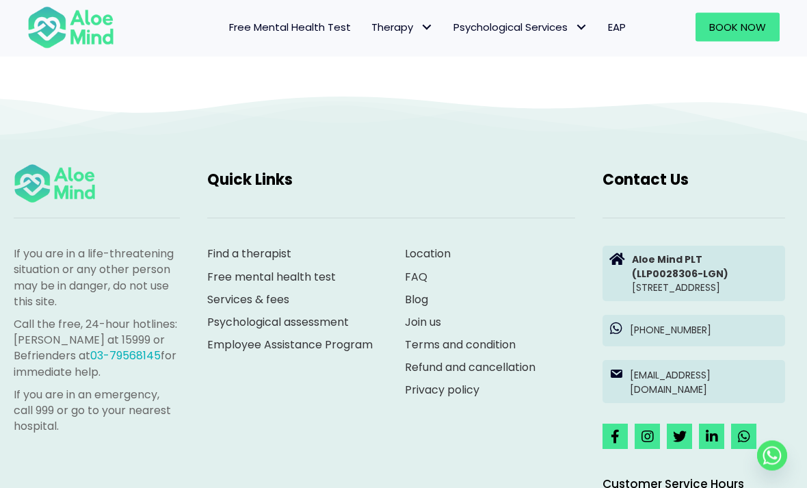
scroll to position [6215, 0]
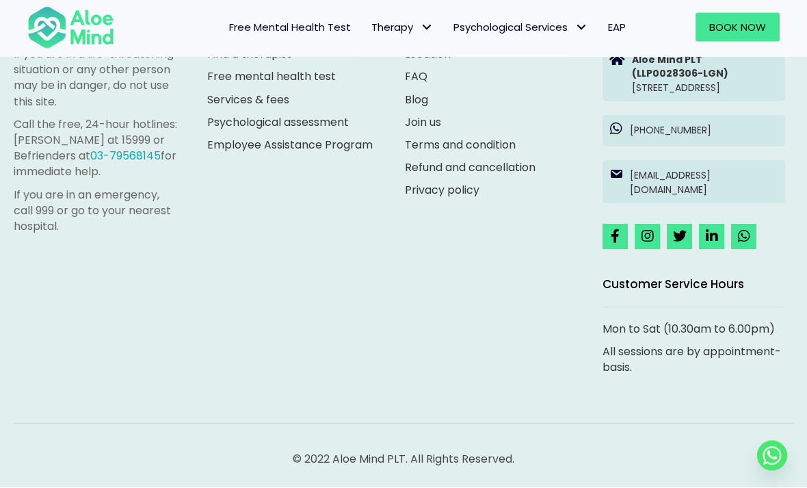
scroll to position [6792, 0]
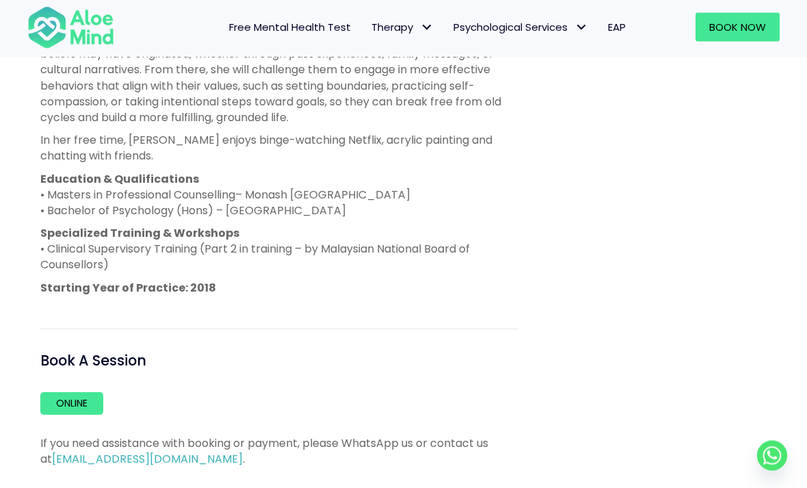
scroll to position [849, 0]
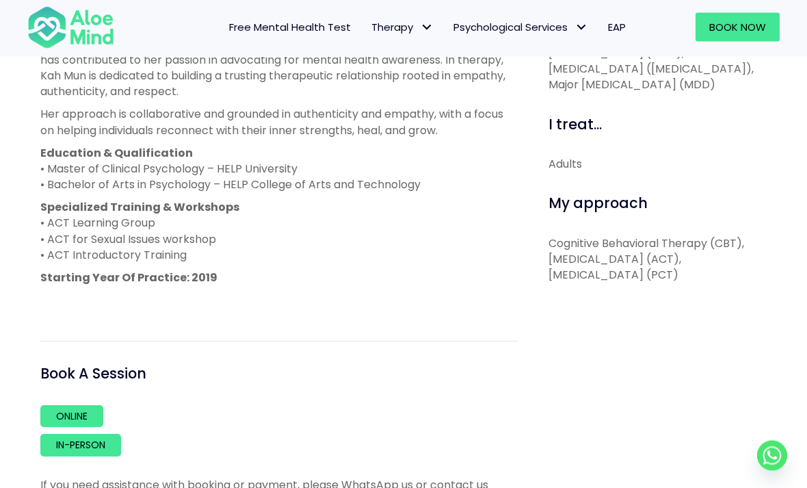
scroll to position [622, 0]
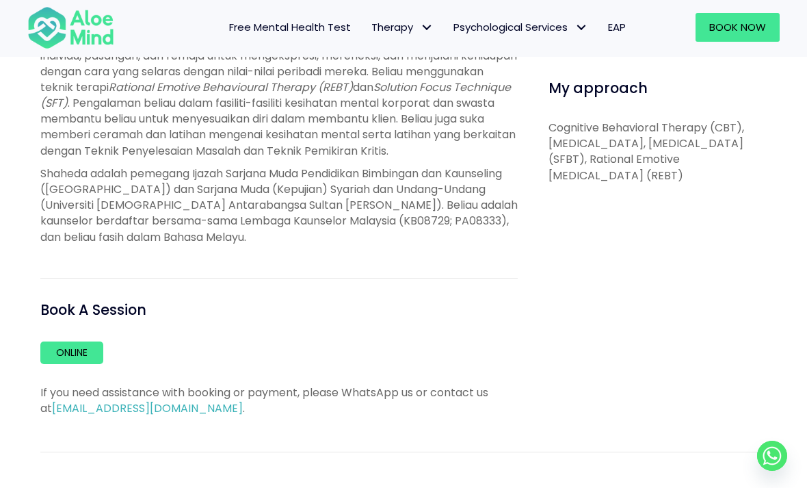
scroll to position [743, 0]
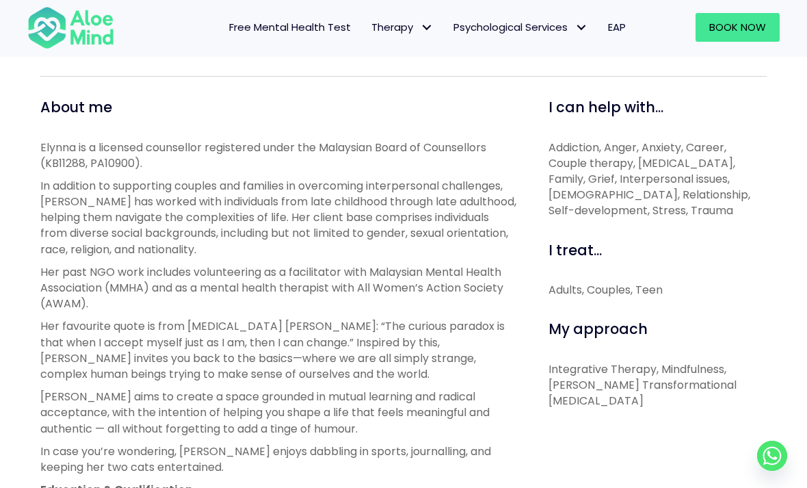
scroll to position [516, 0]
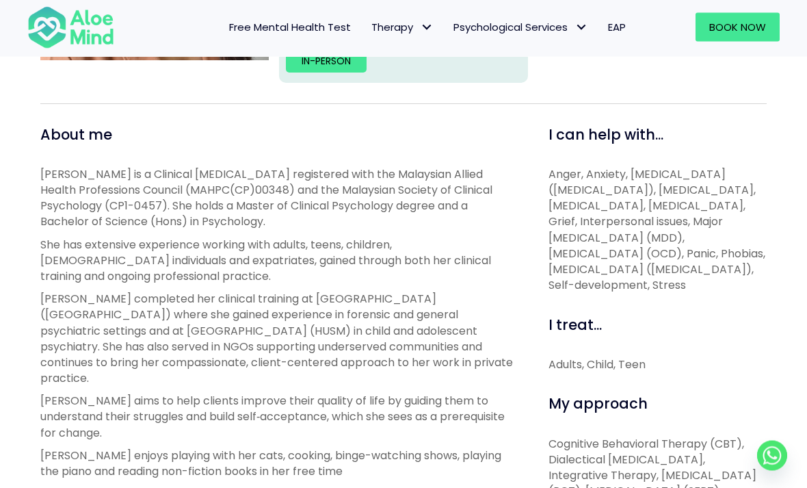
scroll to position [411, 0]
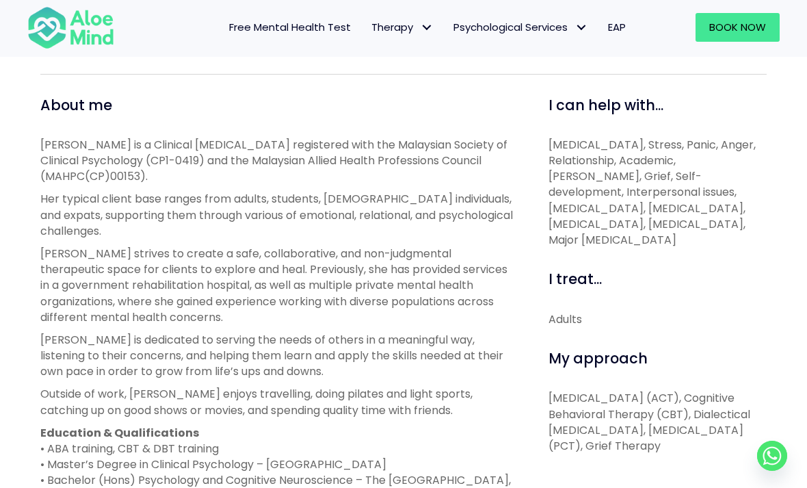
scroll to position [444, 0]
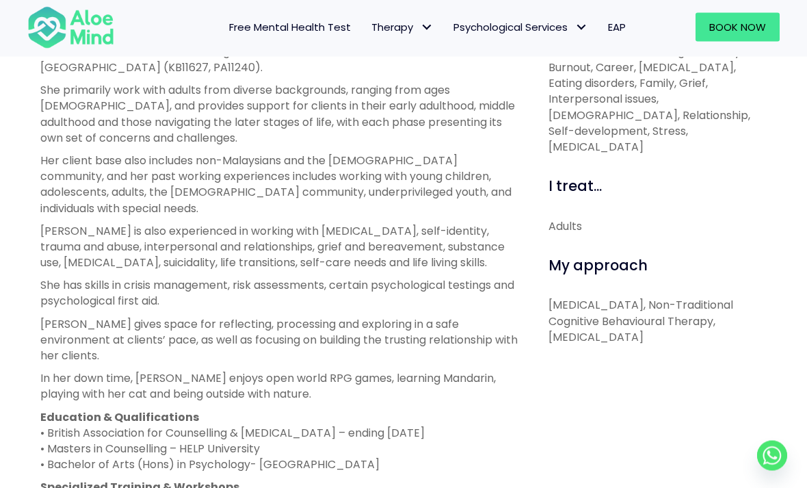
scroll to position [542, 0]
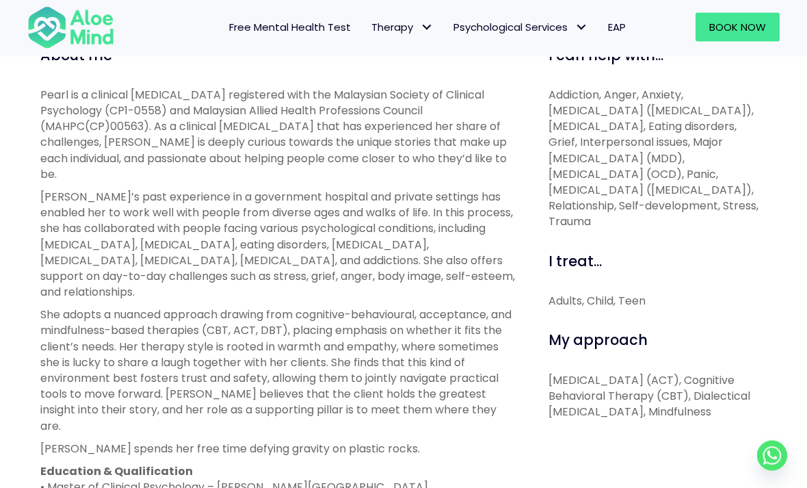
scroll to position [633, 0]
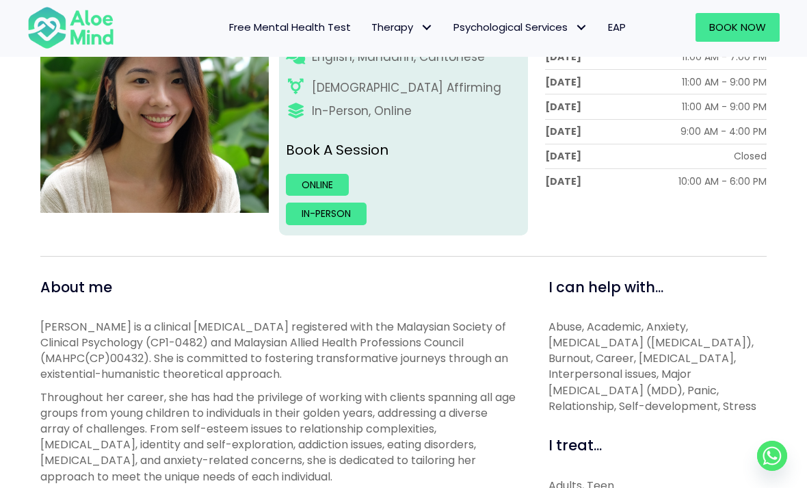
scroll to position [474, 0]
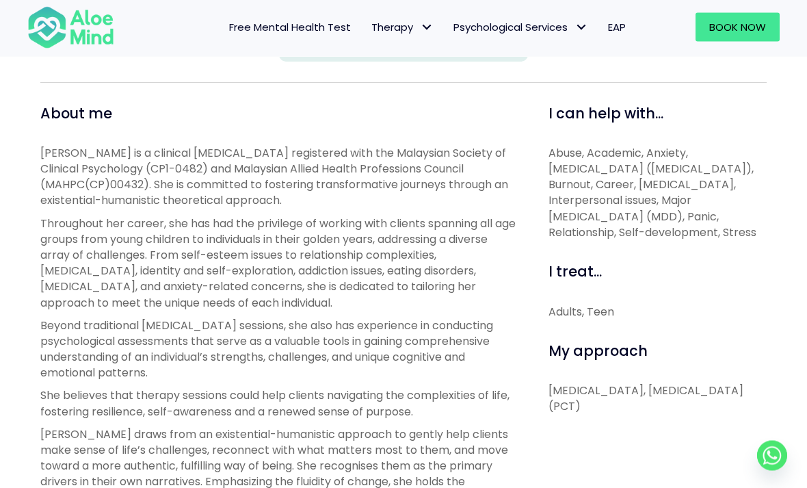
scroll to position [440, 0]
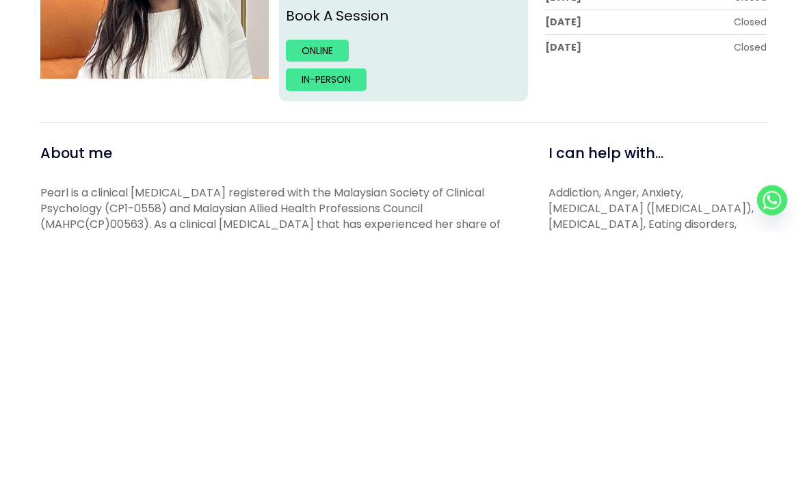
scroll to position [534, 0]
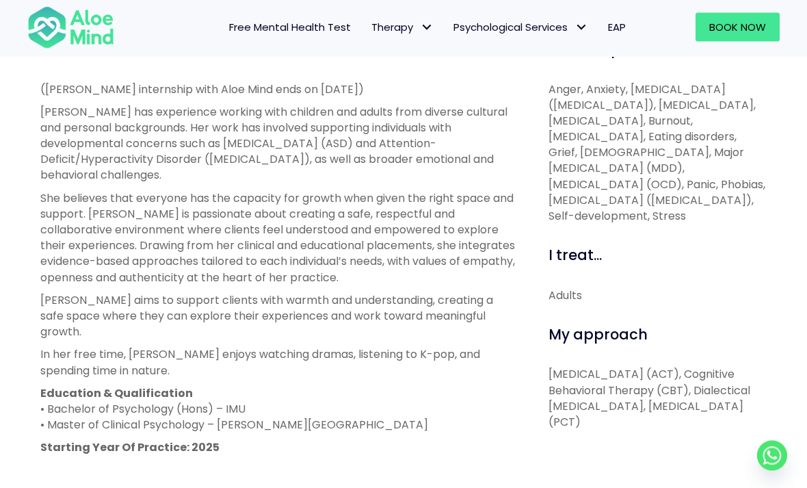
scroll to position [518, 0]
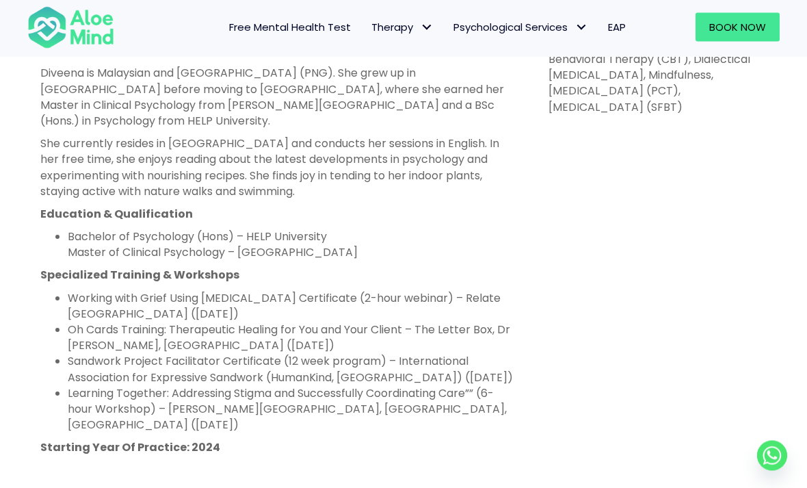
scroll to position [849, 0]
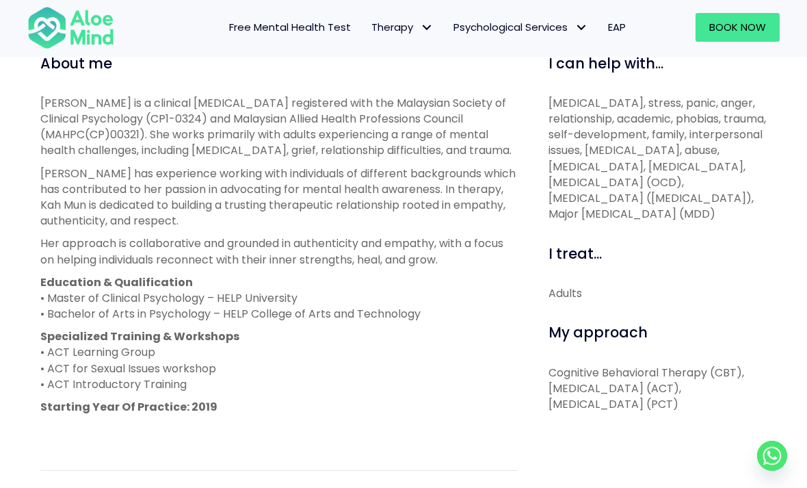
scroll to position [488, 0]
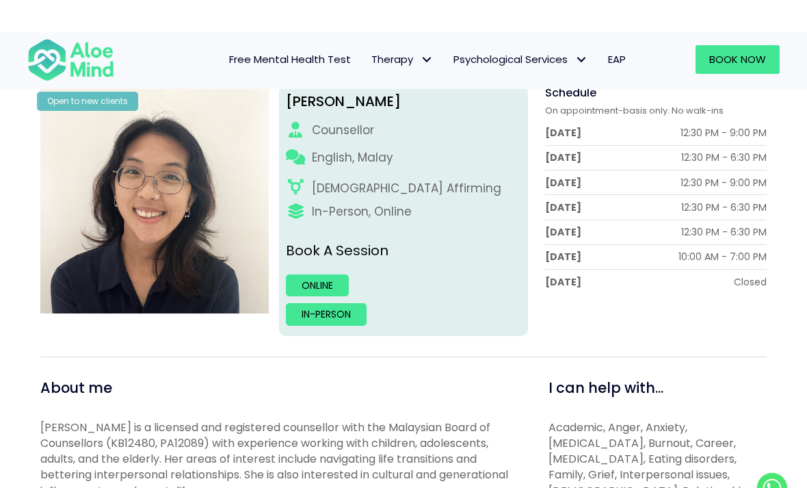
scroll to position [165, 0]
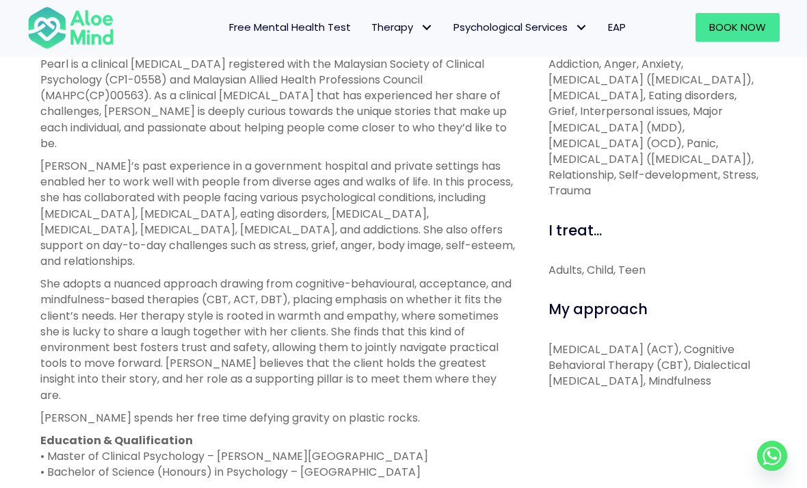
scroll to position [527, 0]
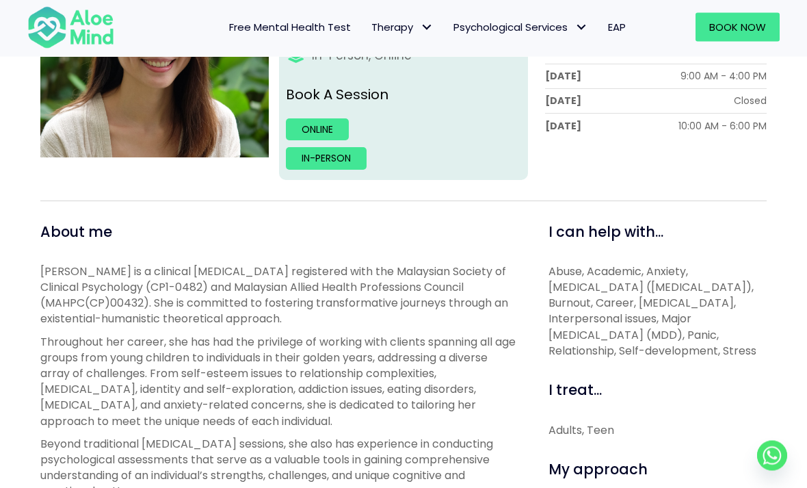
scroll to position [321, 0]
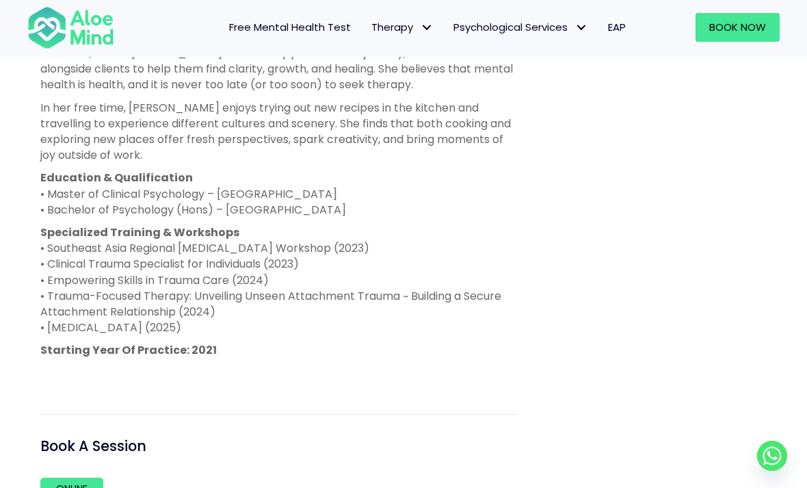
scroll to position [1017, 0]
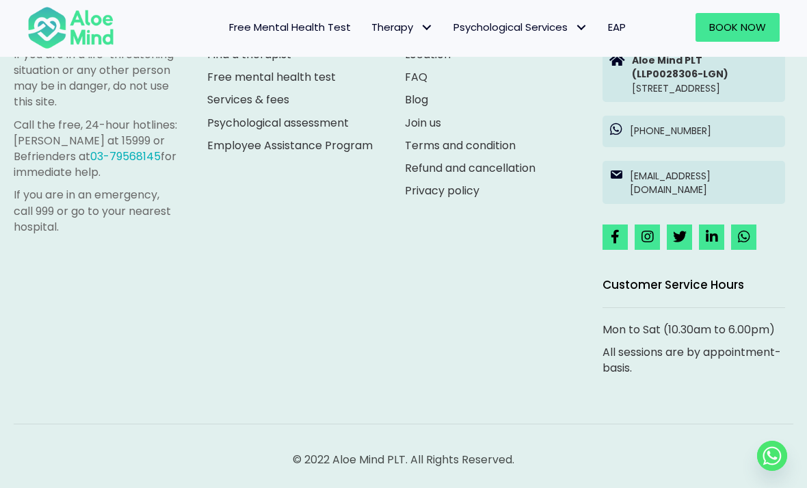
scroll to position [7422, 0]
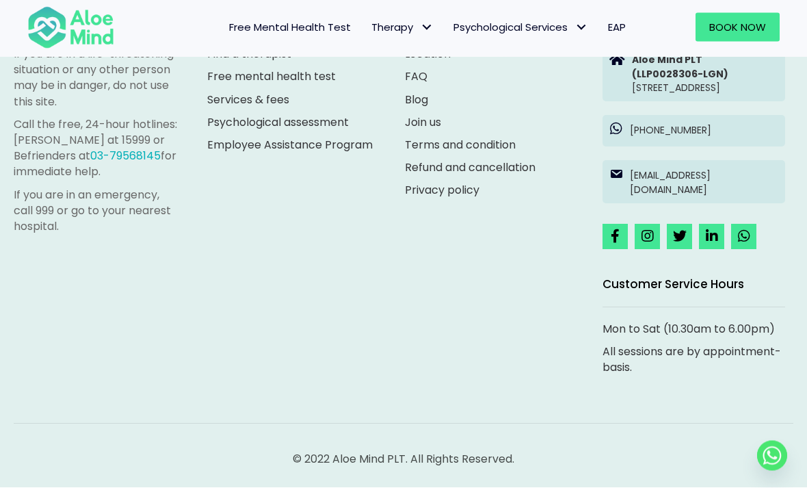
scroll to position [7560, 0]
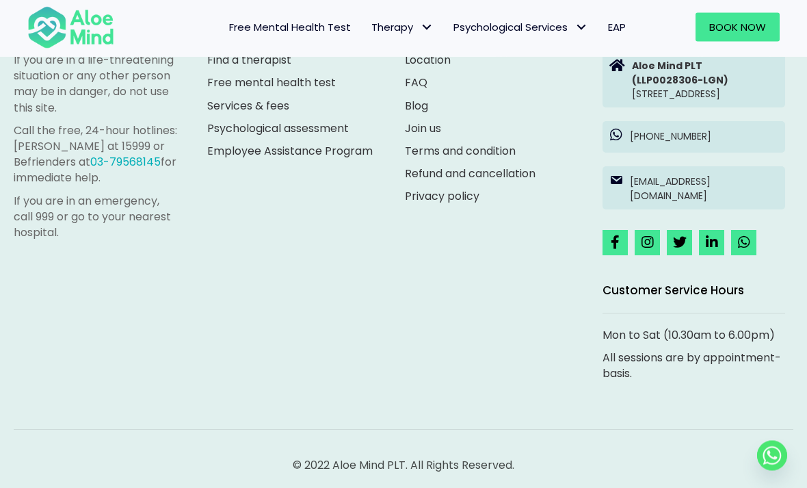
scroll to position [6368, 0]
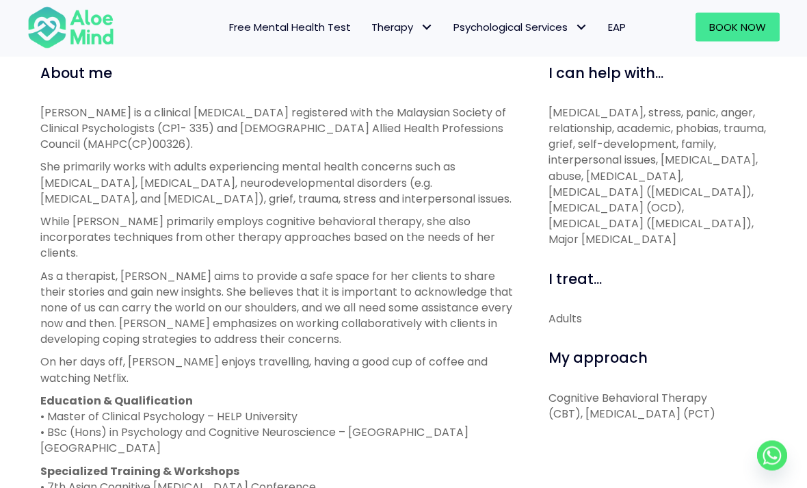
scroll to position [480, 0]
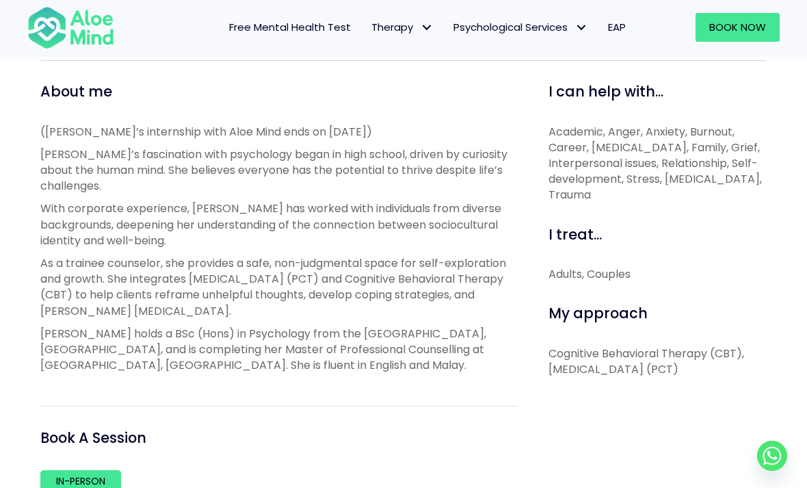
scroll to position [435, 0]
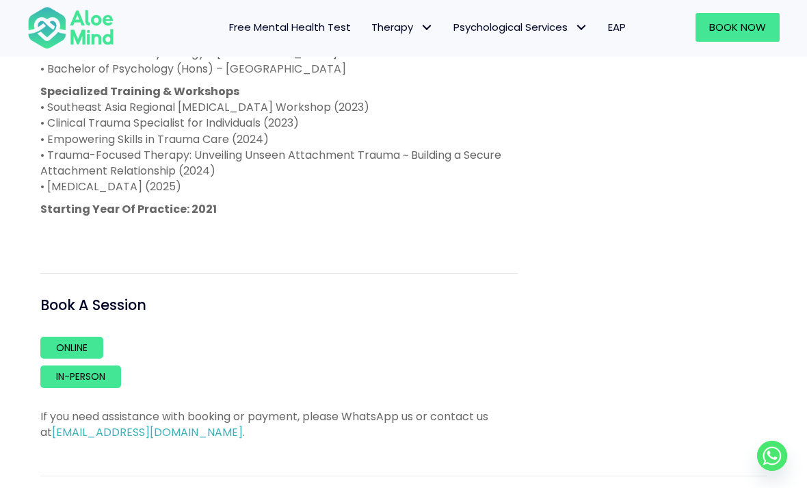
scroll to position [1153, 0]
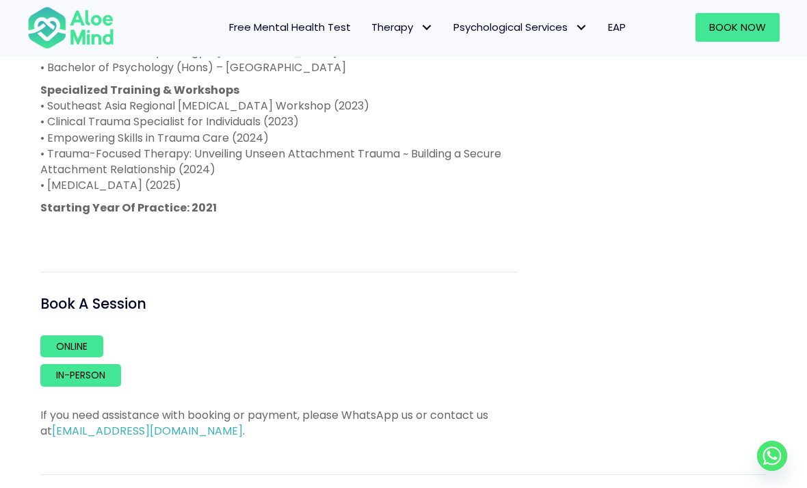
click at [92, 386] on link "In-person" at bounding box center [80, 375] width 81 height 22
